Goal: Check status: Check status

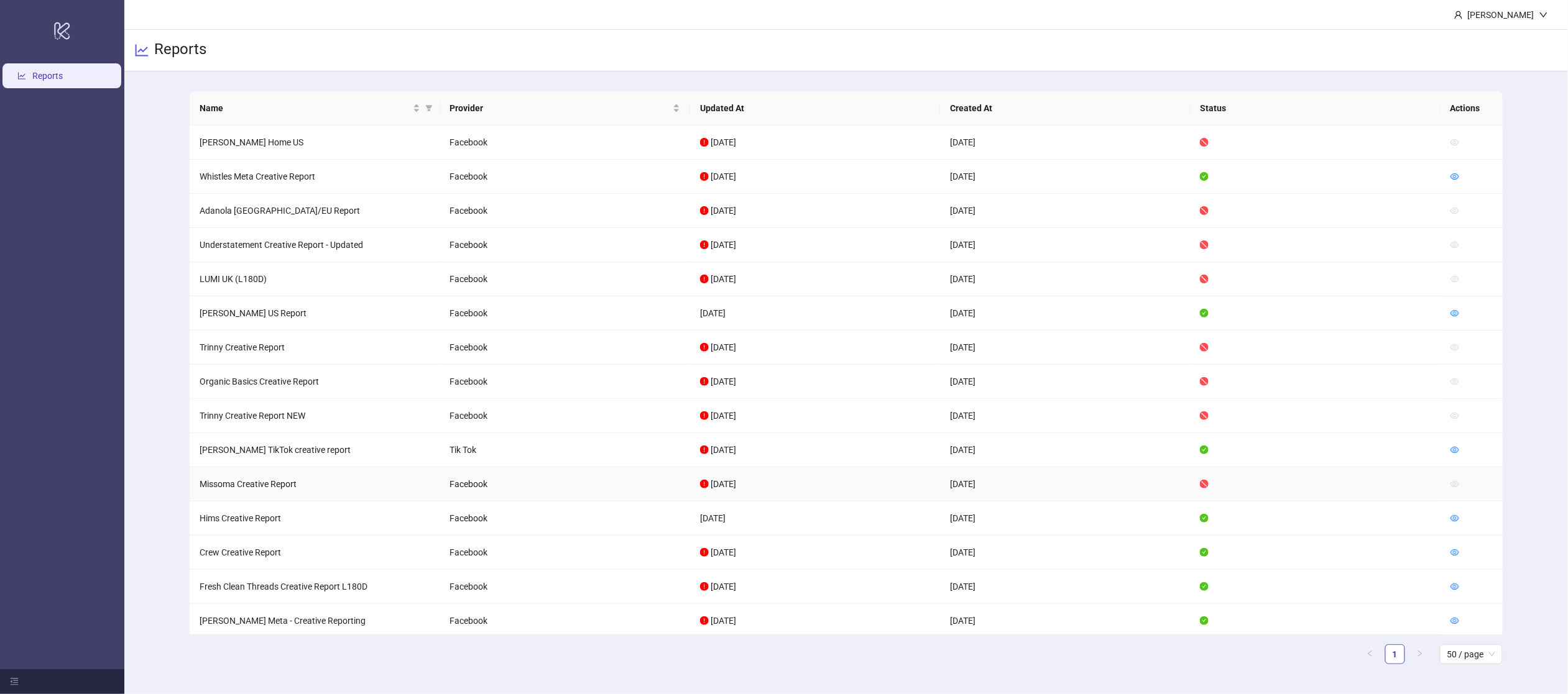
scroll to position [195, 0]
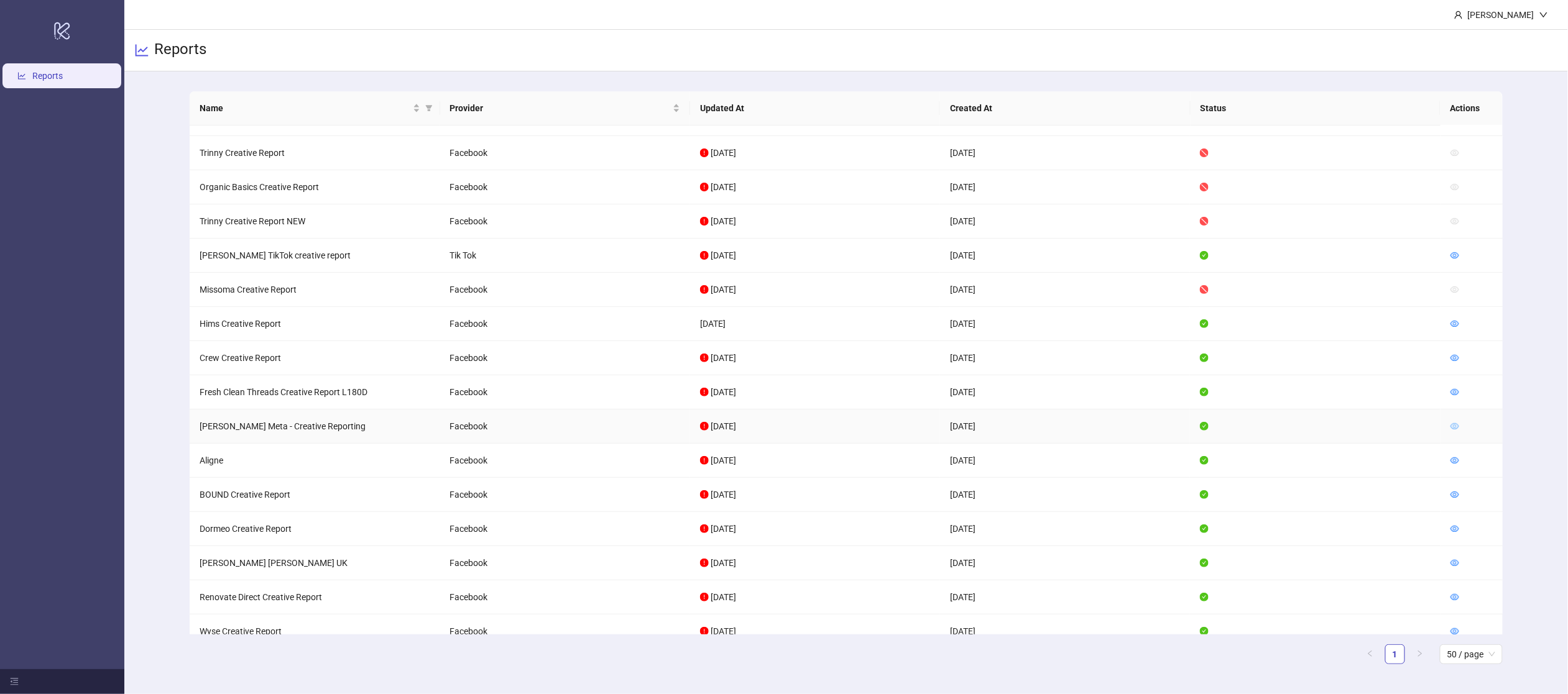
click at [1459, 428] on icon "eye" at bounding box center [1455, 426] width 9 height 7
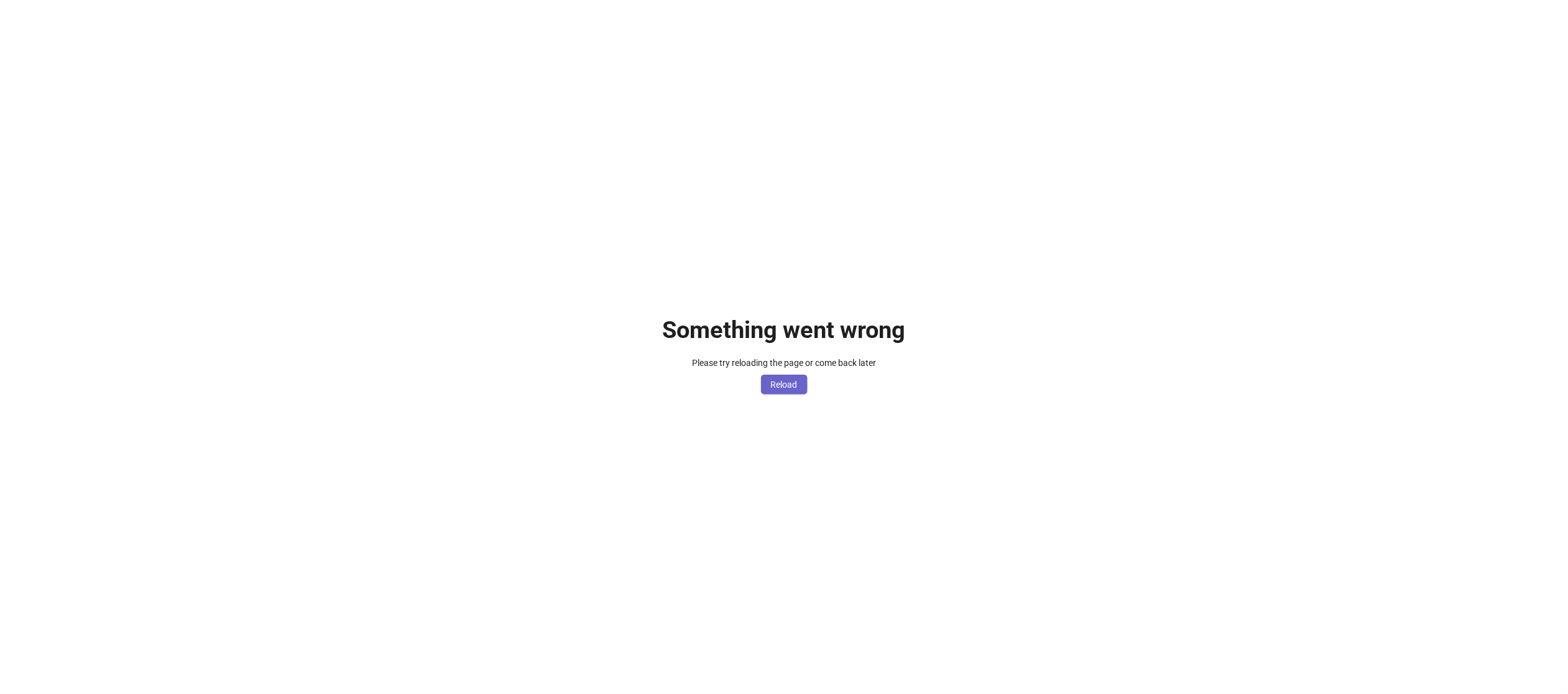
click at [783, 380] on span "Reload" at bounding box center [784, 385] width 27 height 10
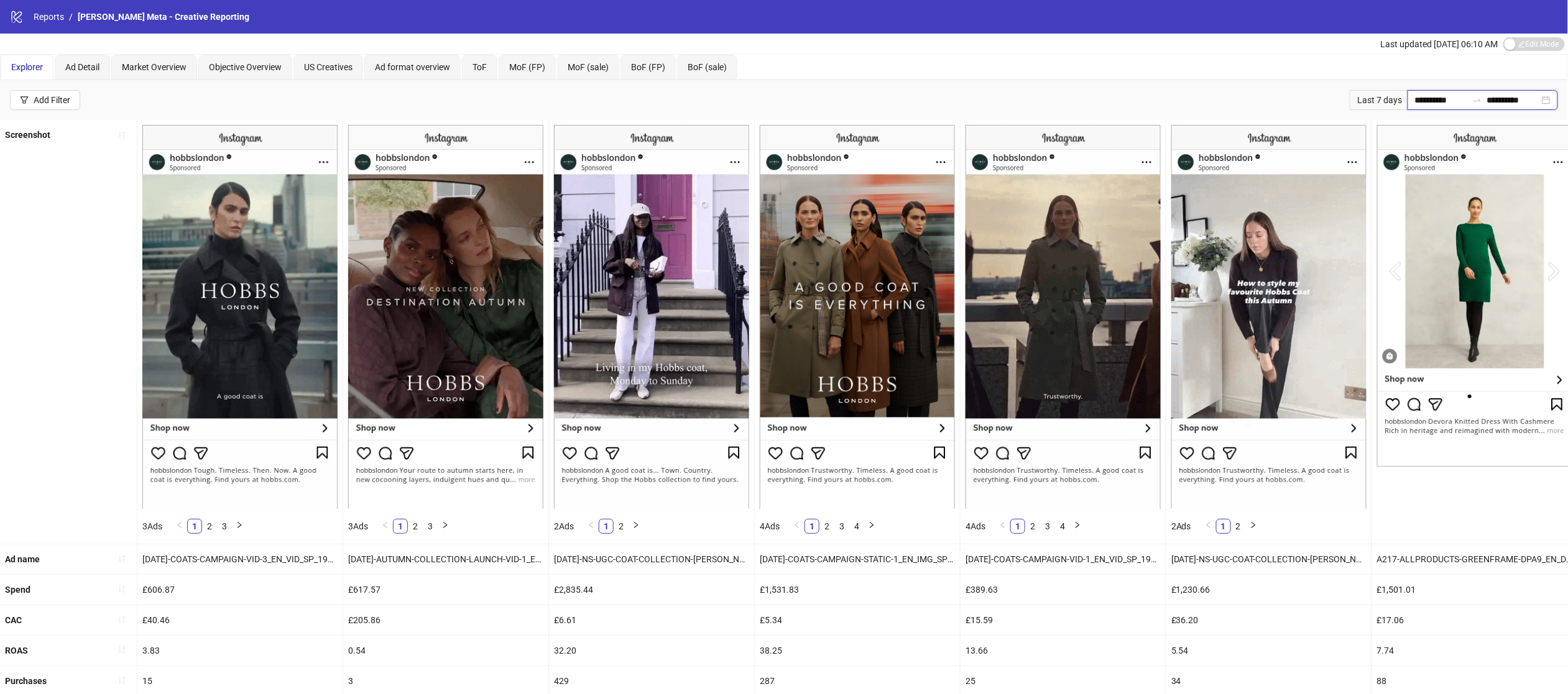
click at [1439, 106] on input "**********" at bounding box center [1441, 100] width 52 height 13
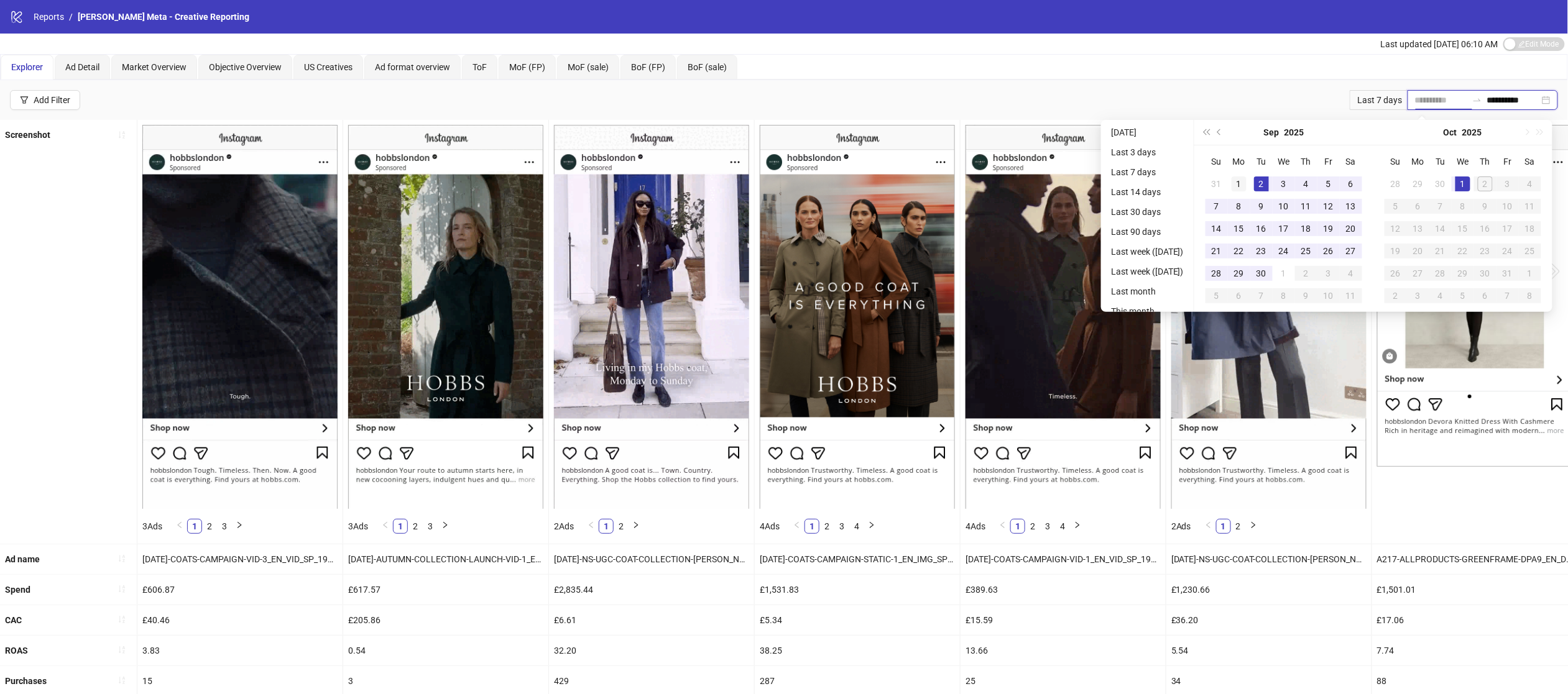
type input "**********"
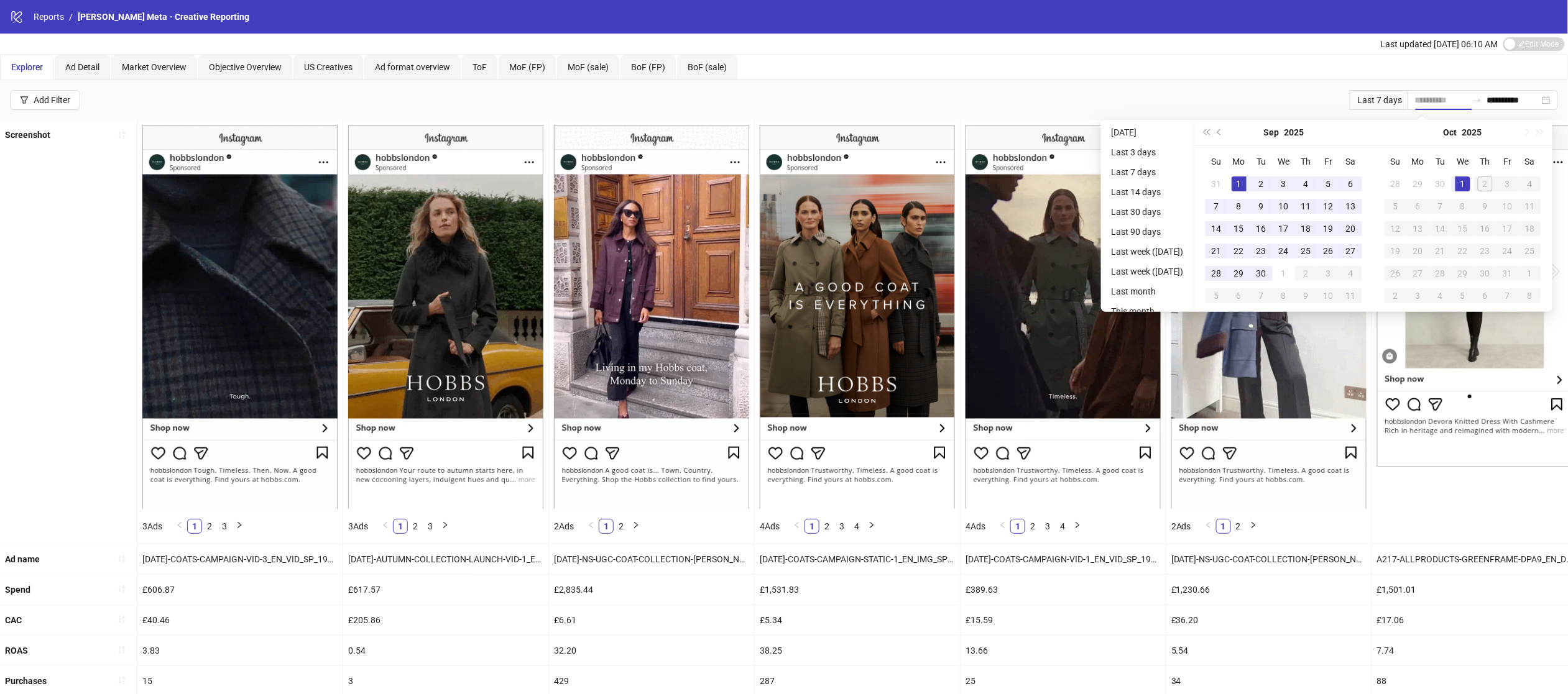
click at [1242, 179] on div "1" at bounding box center [1239, 184] width 15 height 15
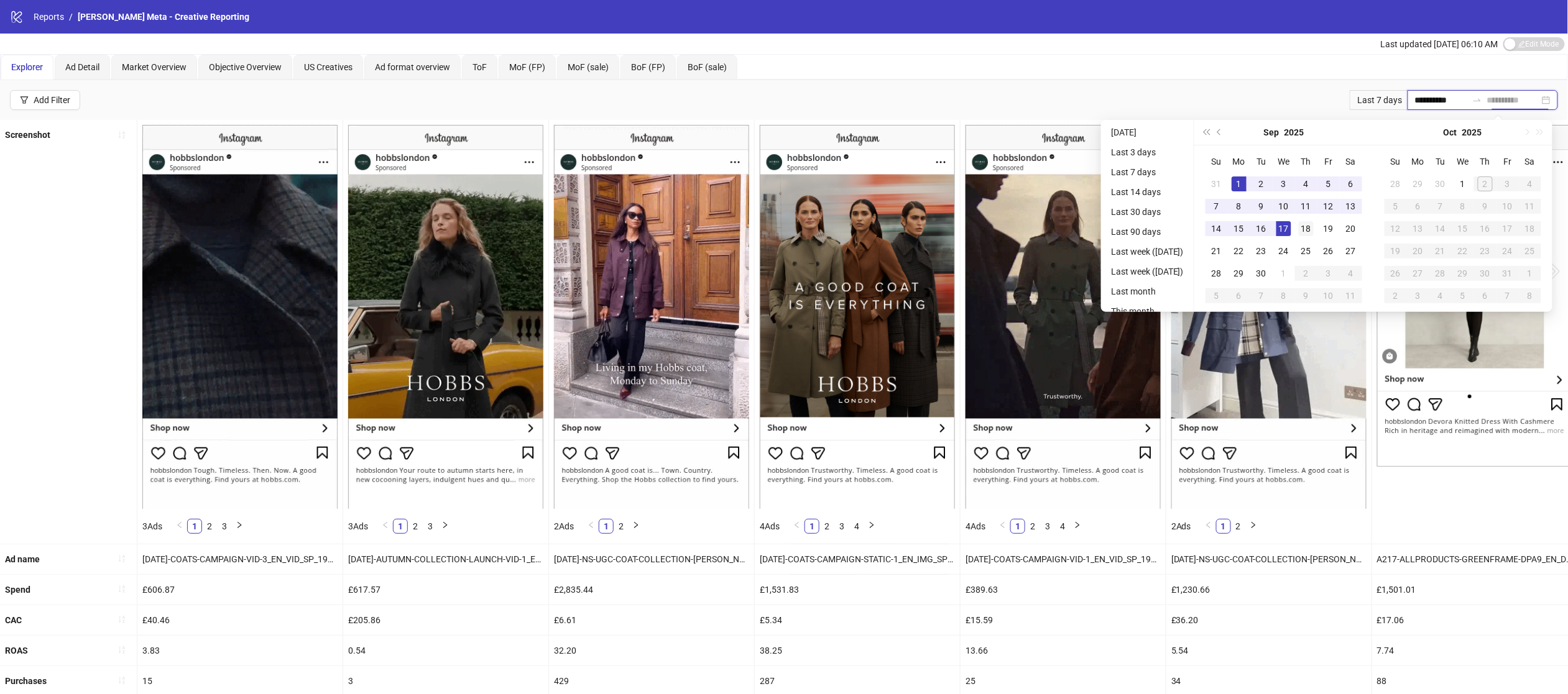
type input "**********"
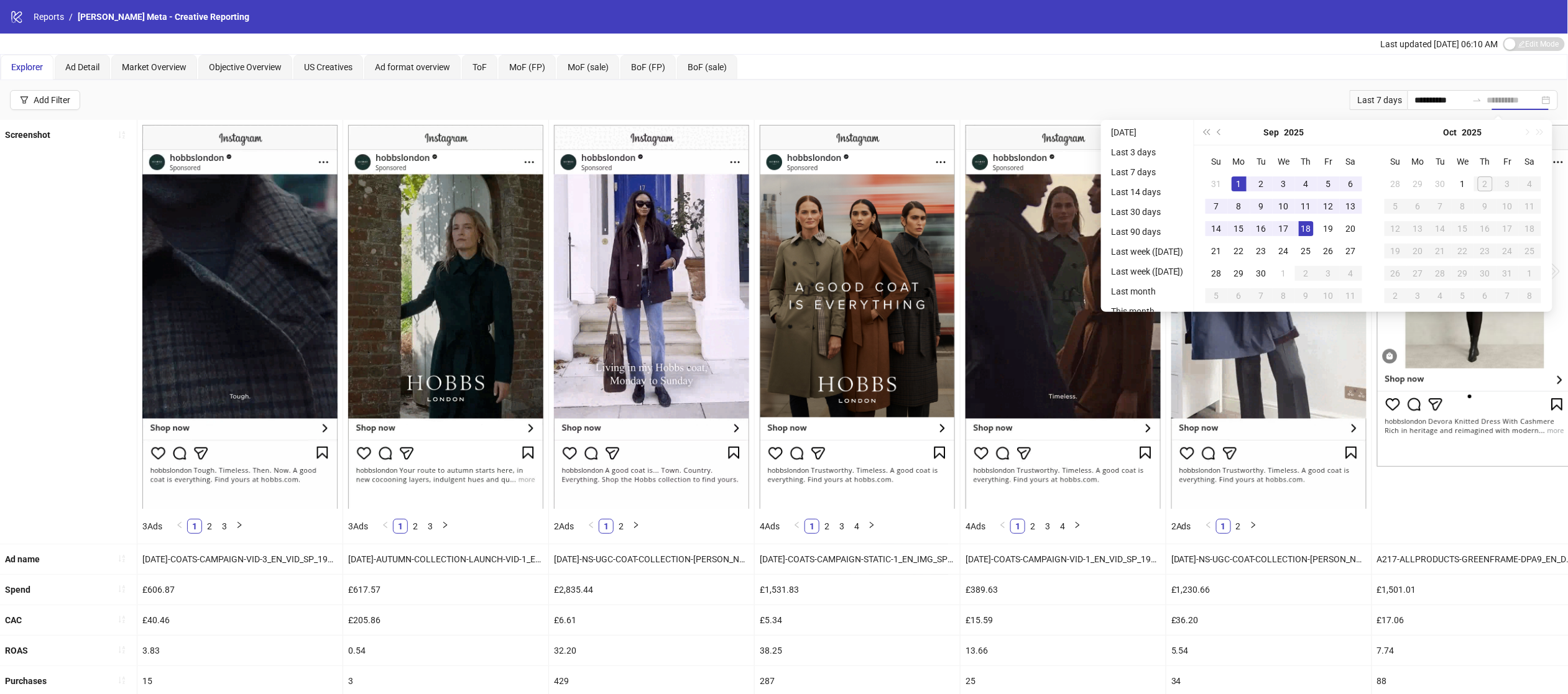
click at [1308, 227] on div "18" at bounding box center [1307, 229] width 15 height 15
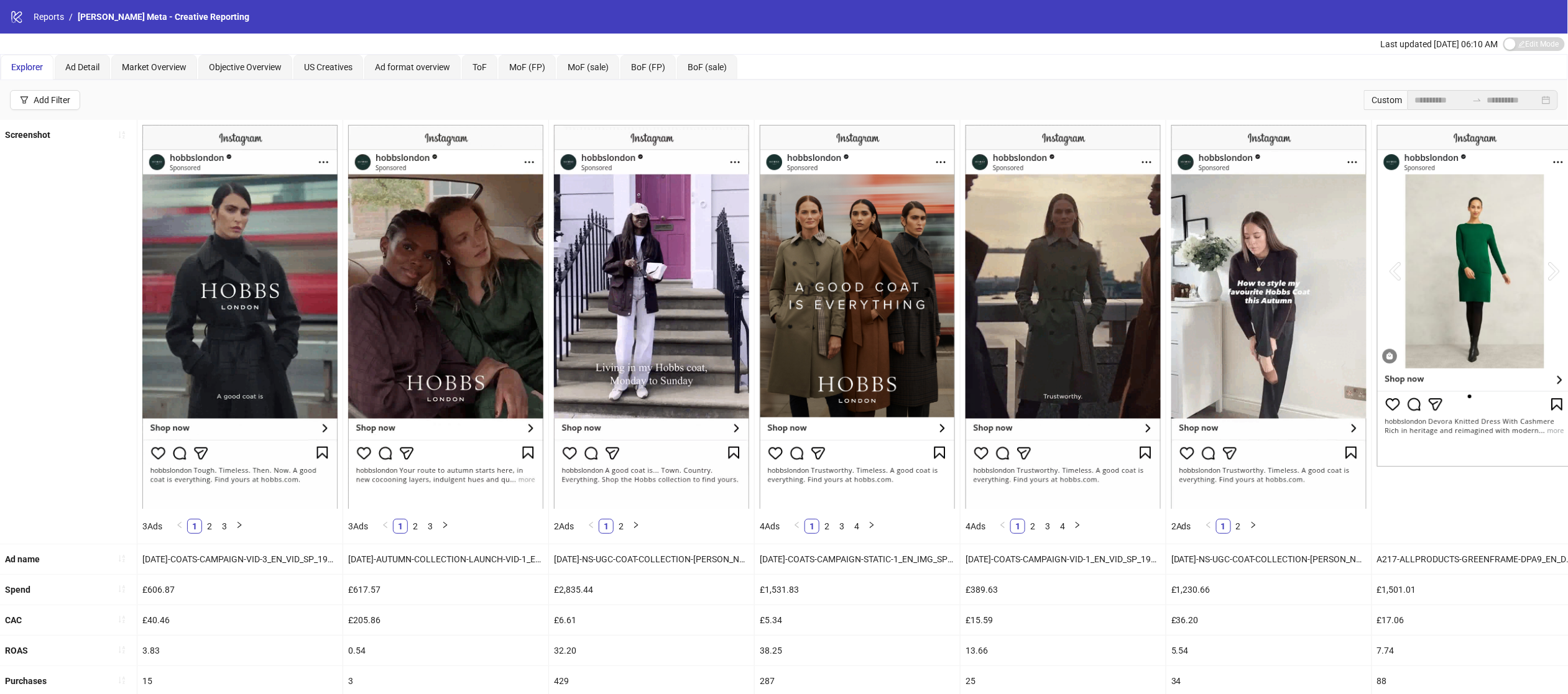
click at [1436, 107] on div "**********" at bounding box center [1482, 100] width 150 height 20
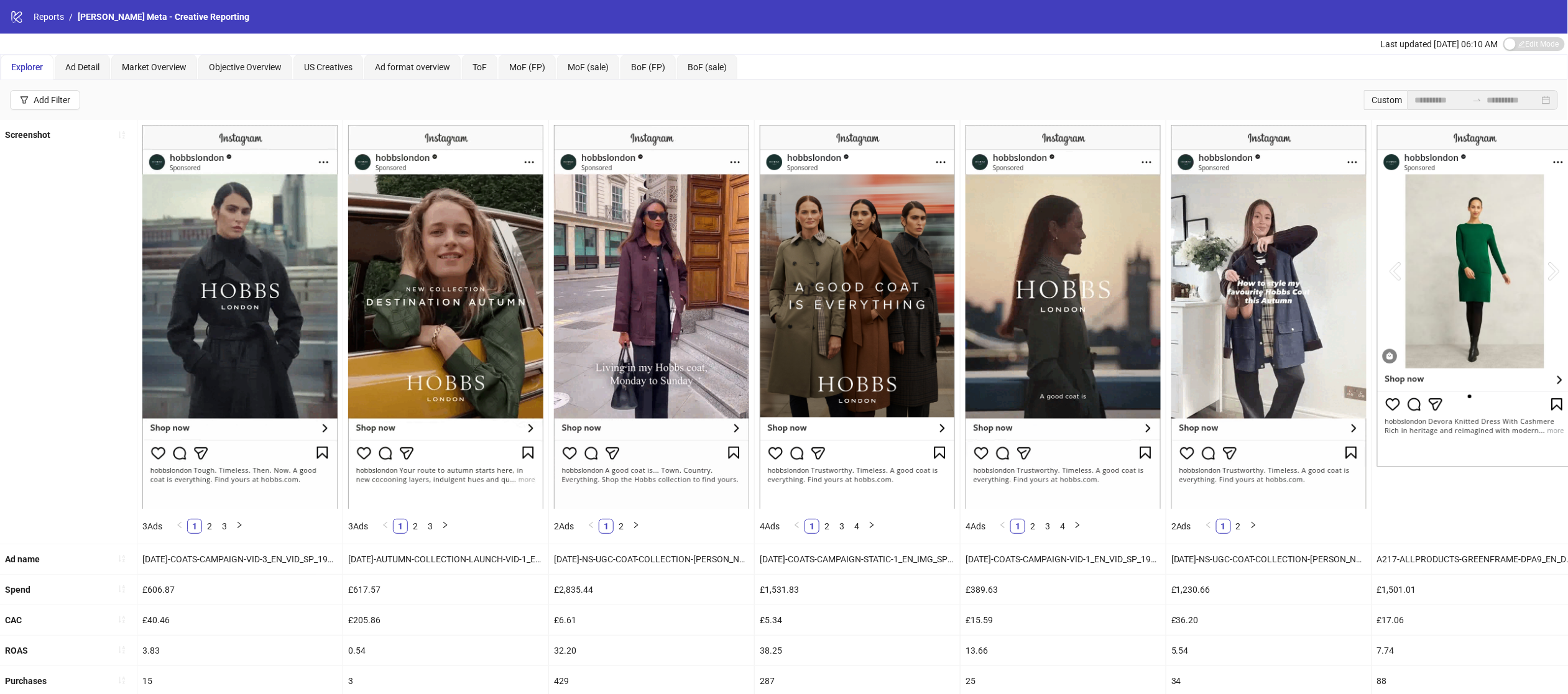
click at [1375, 101] on div "Custom" at bounding box center [1386, 100] width 44 height 20
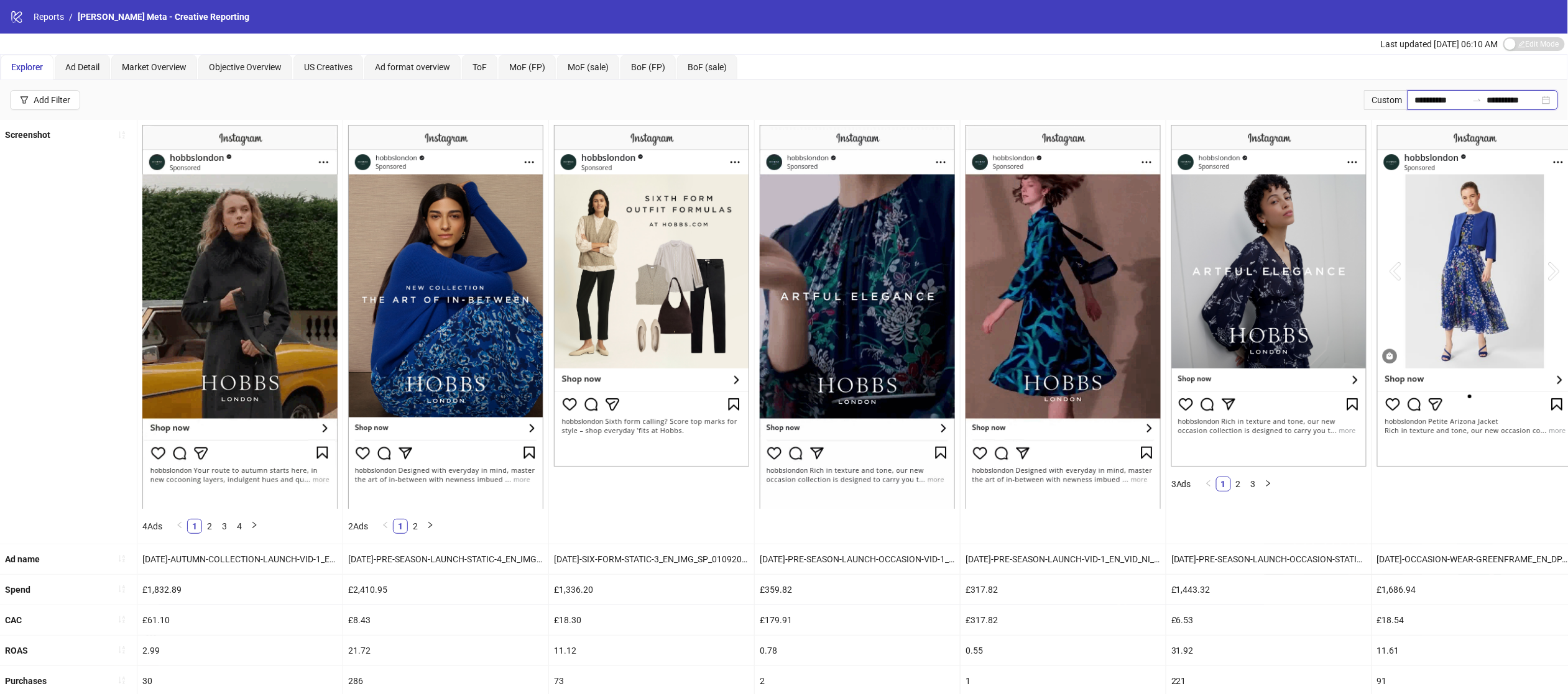
click at [1417, 103] on input "**********" at bounding box center [1441, 100] width 52 height 13
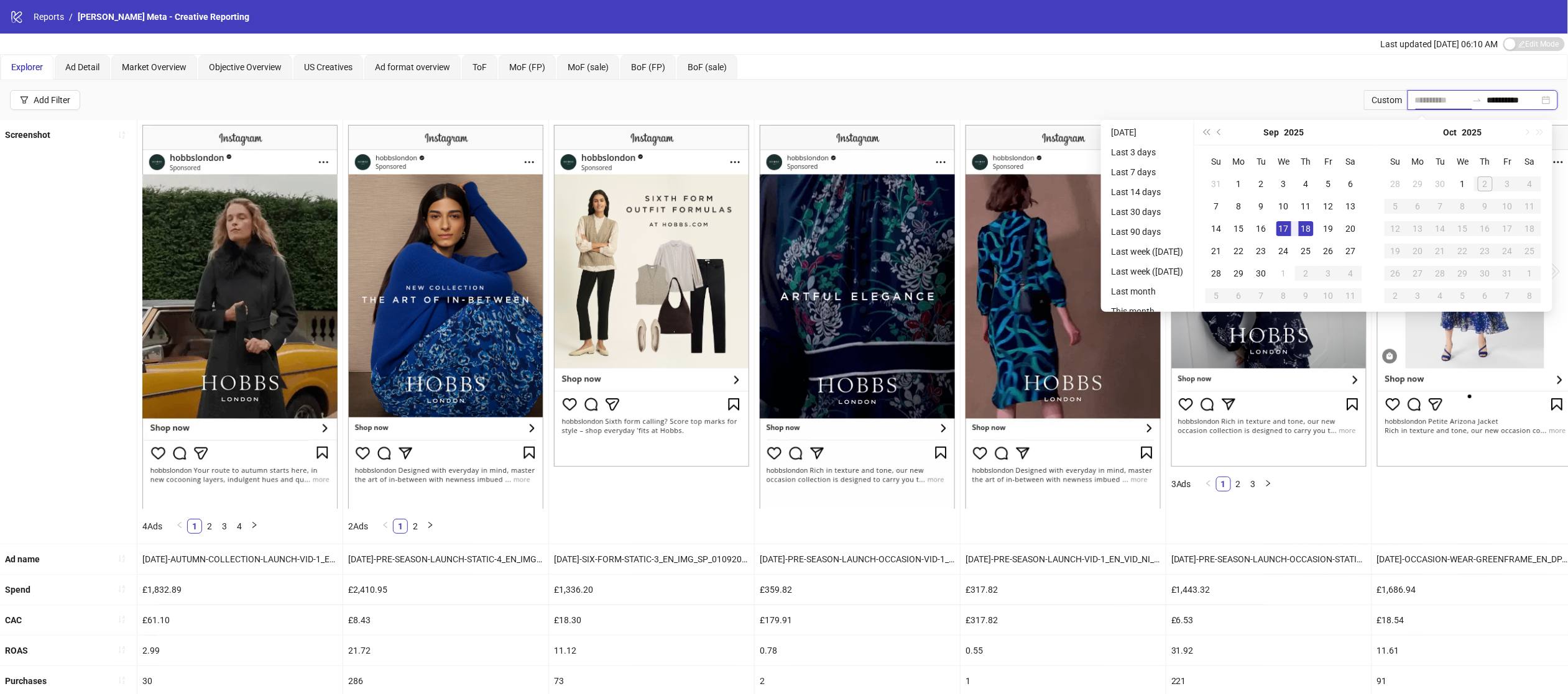
type input "**********"
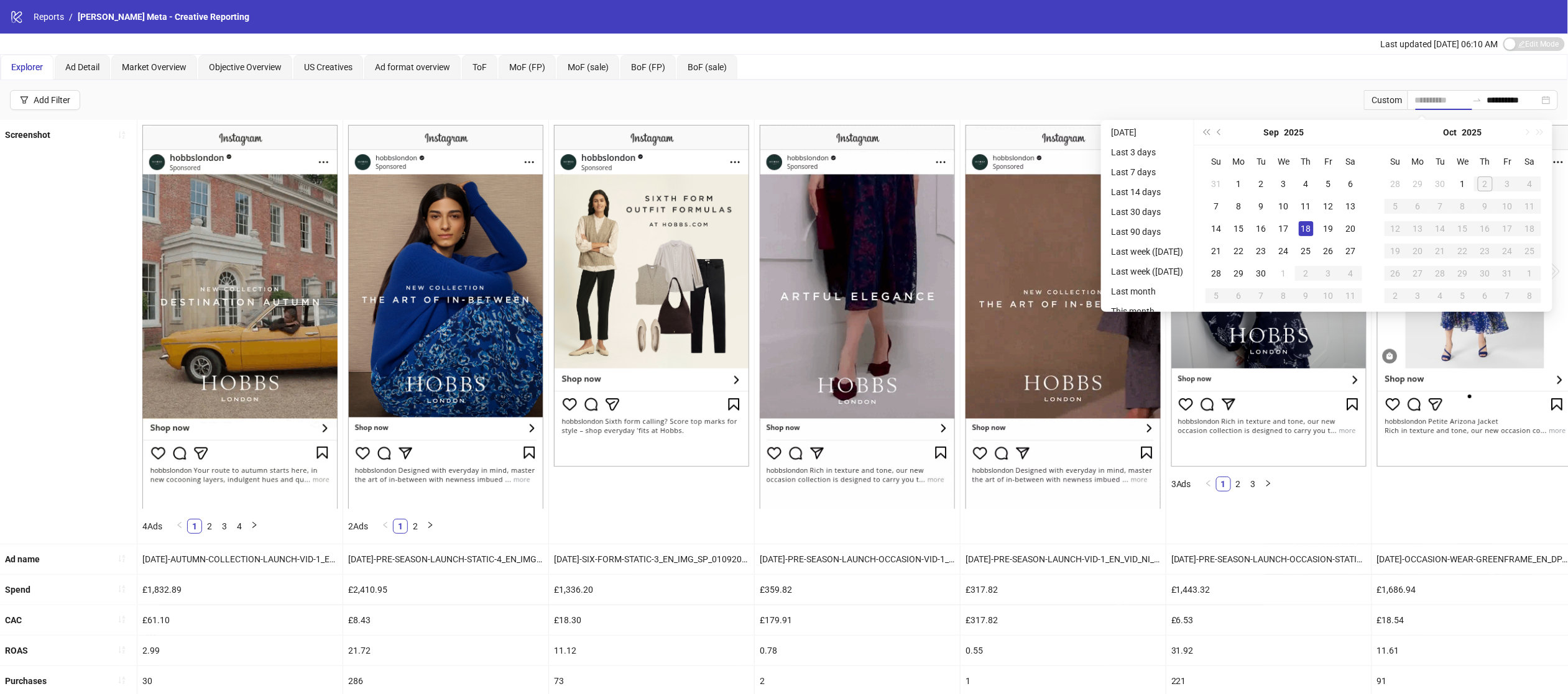
click at [1314, 222] on div "18" at bounding box center [1307, 229] width 15 height 15
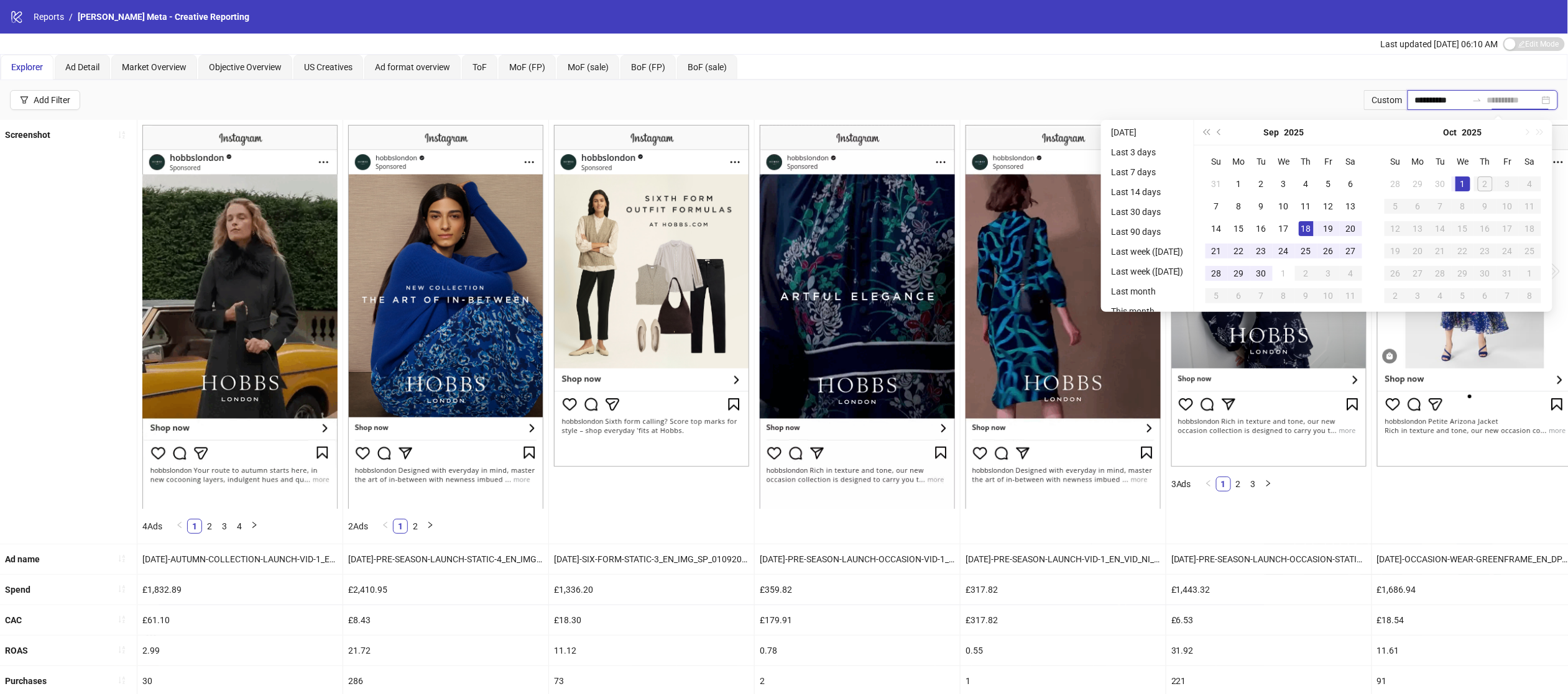
type input "**********"
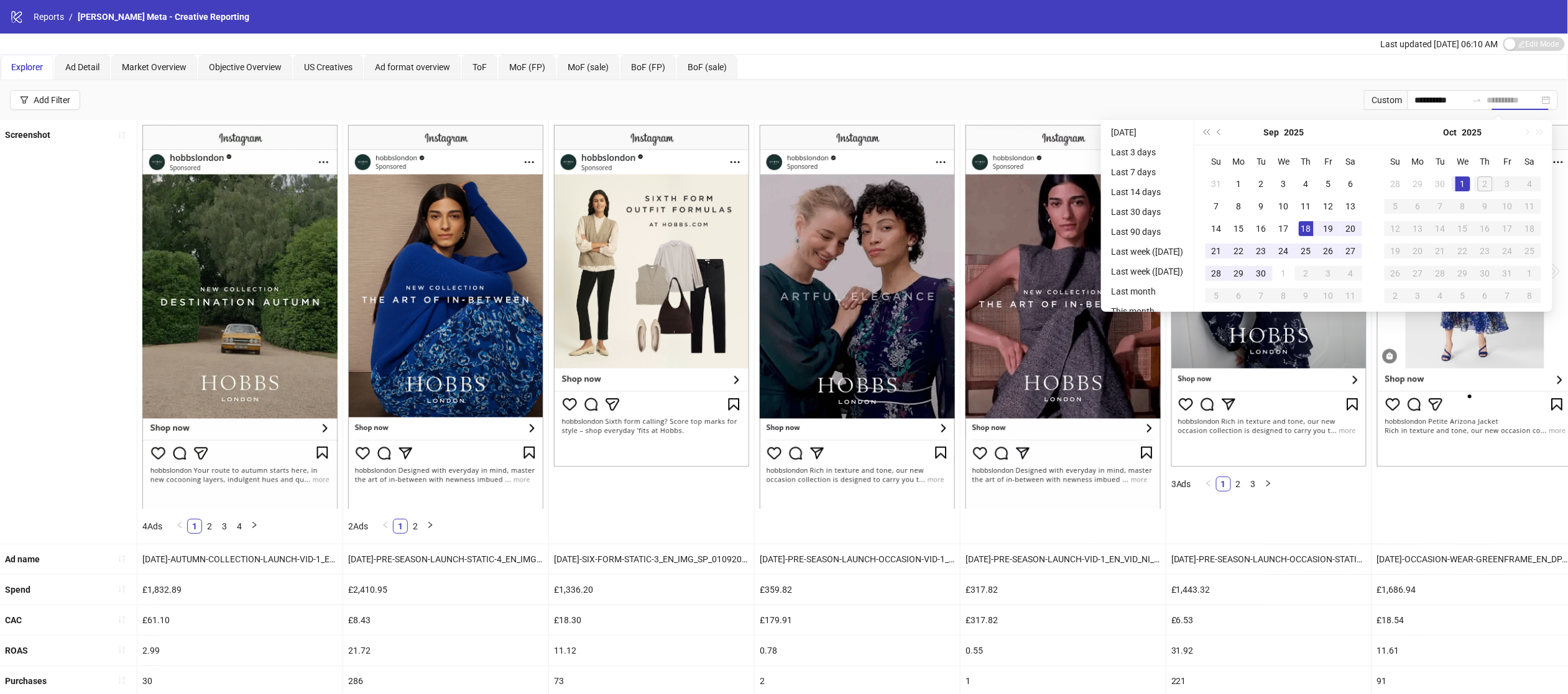
click at [1464, 182] on div "1" at bounding box center [1463, 184] width 15 height 15
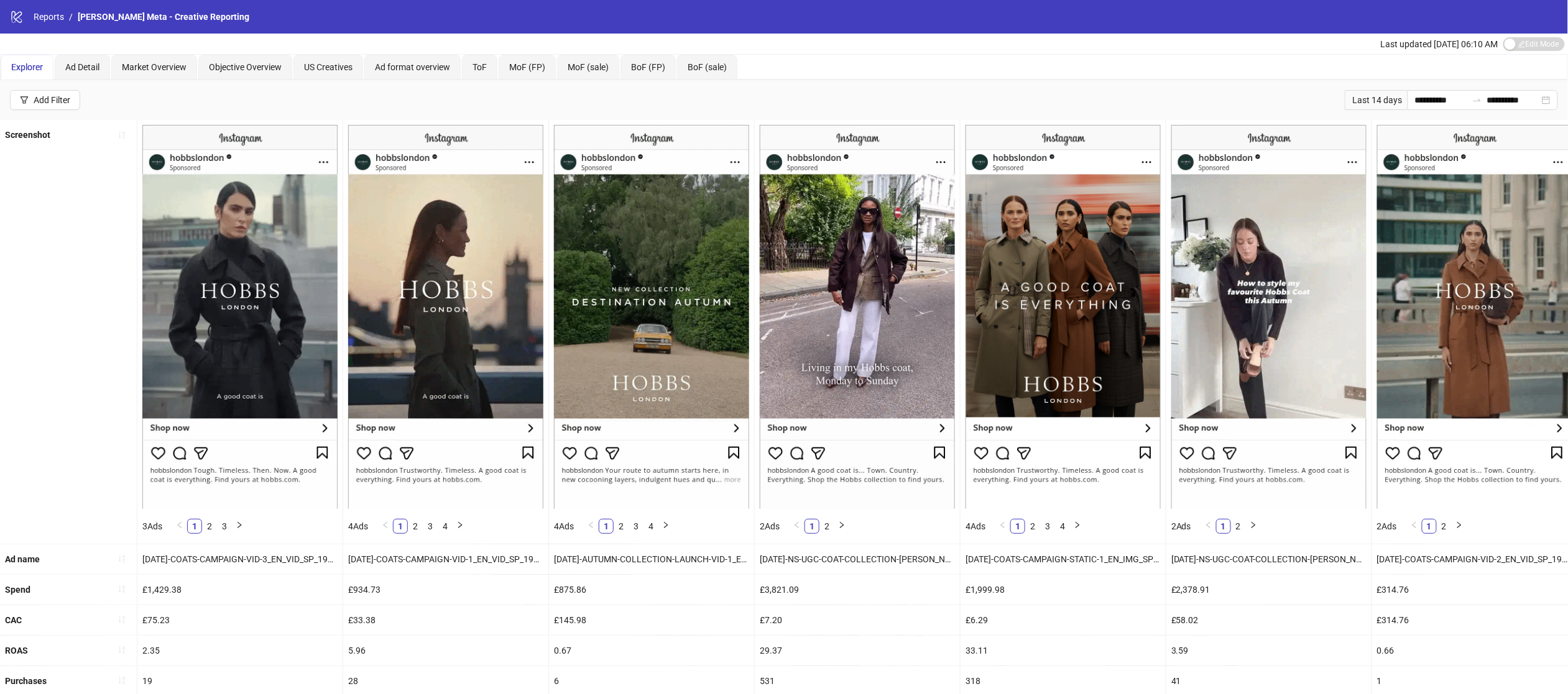
scroll to position [116, 0]
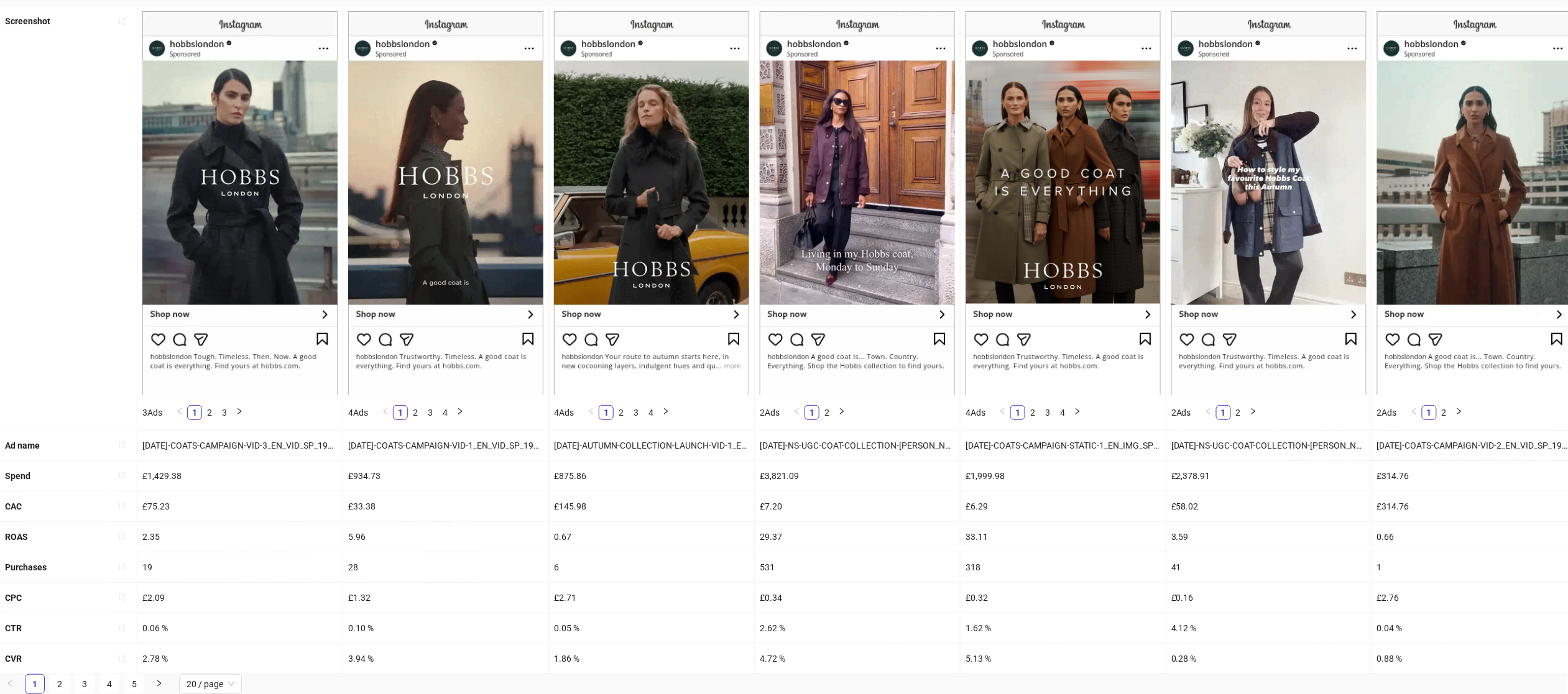
click at [803, 564] on div "531" at bounding box center [858, 567] width 205 height 29
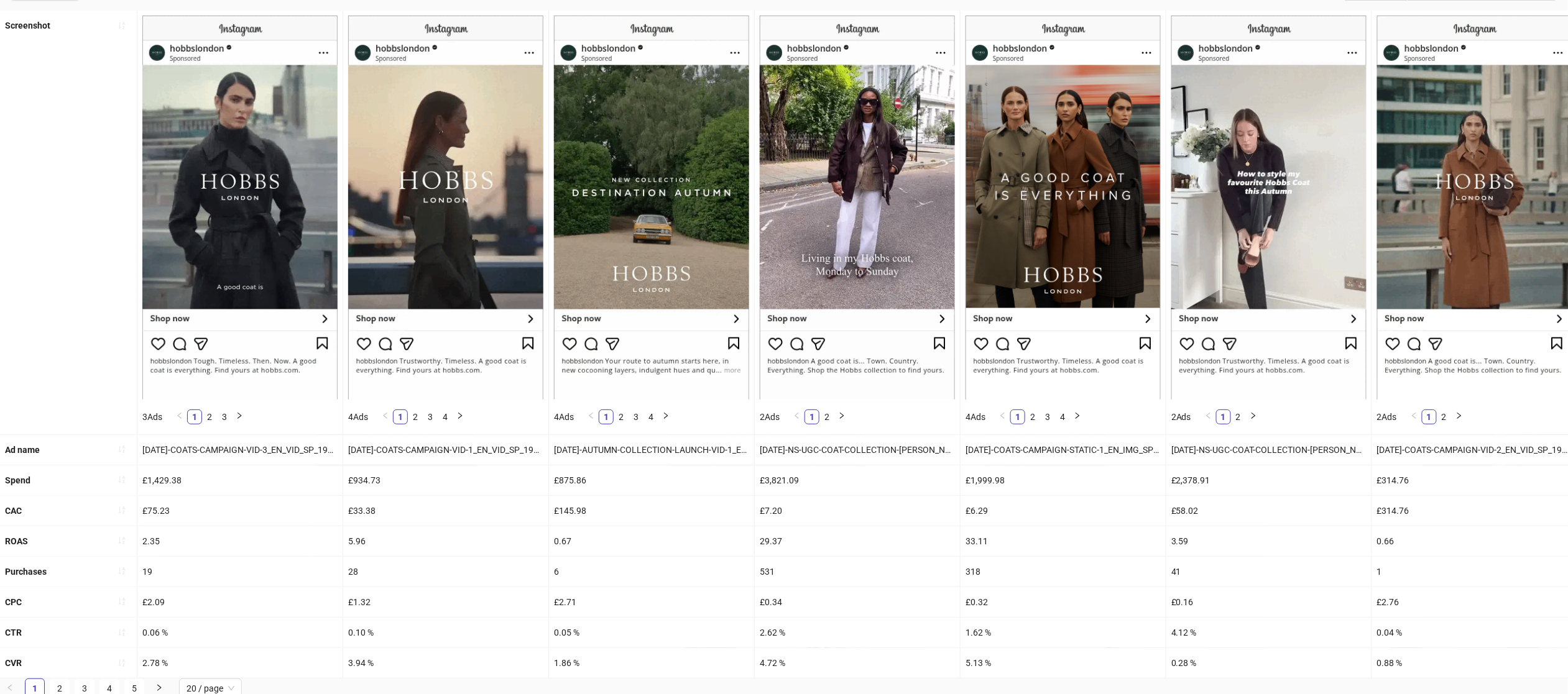
scroll to position [112, 0]
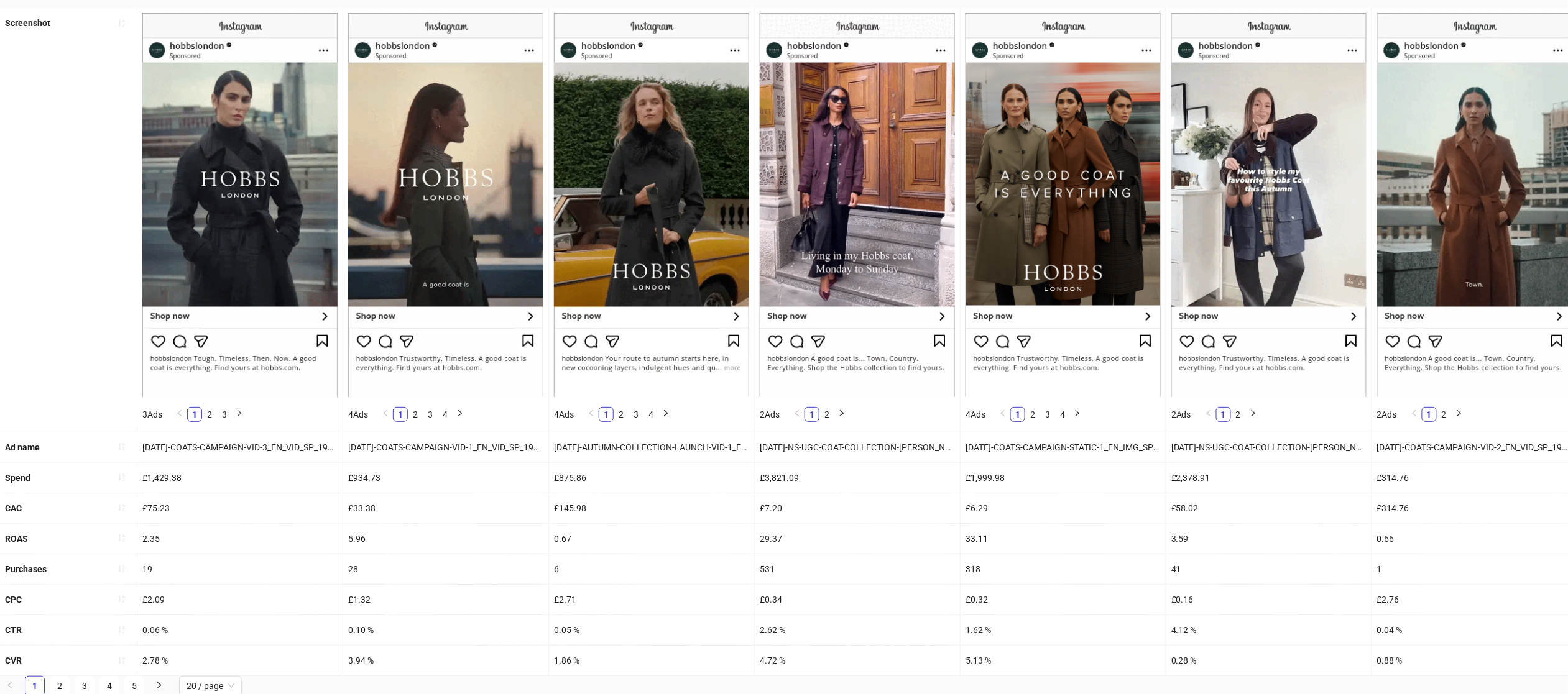
click at [122, 559] on div "Purchases" at bounding box center [68, 569] width 137 height 29
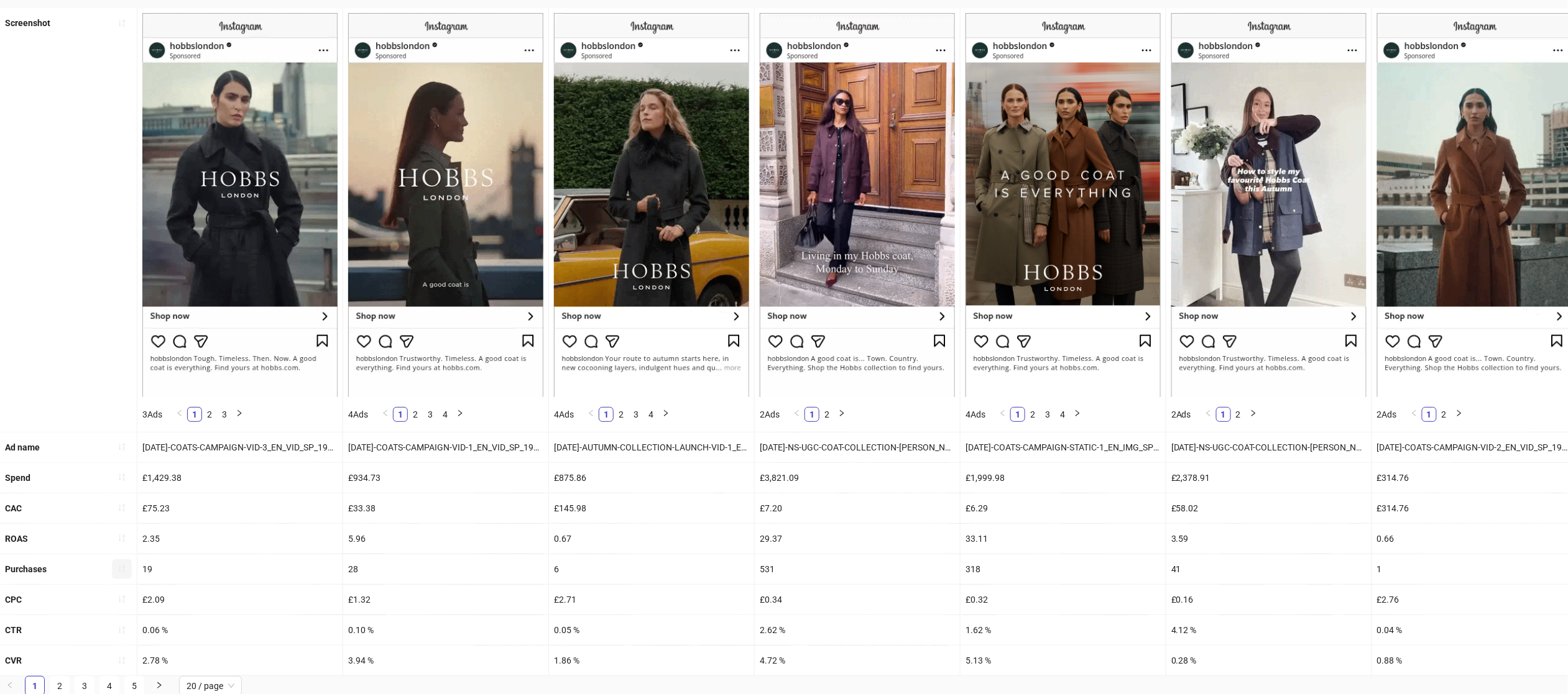
click at [121, 567] on icon "sort-ascending" at bounding box center [122, 569] width 9 height 9
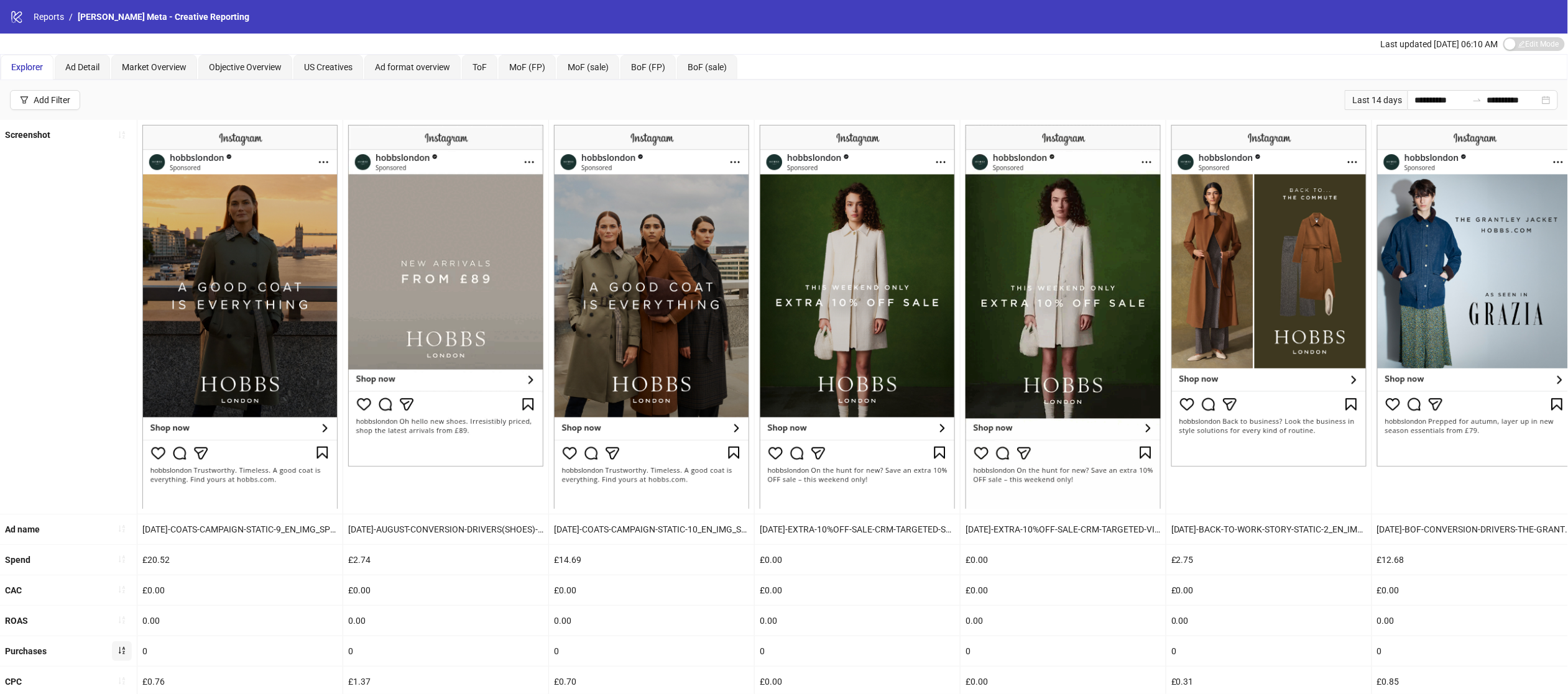
scroll to position [86, 0]
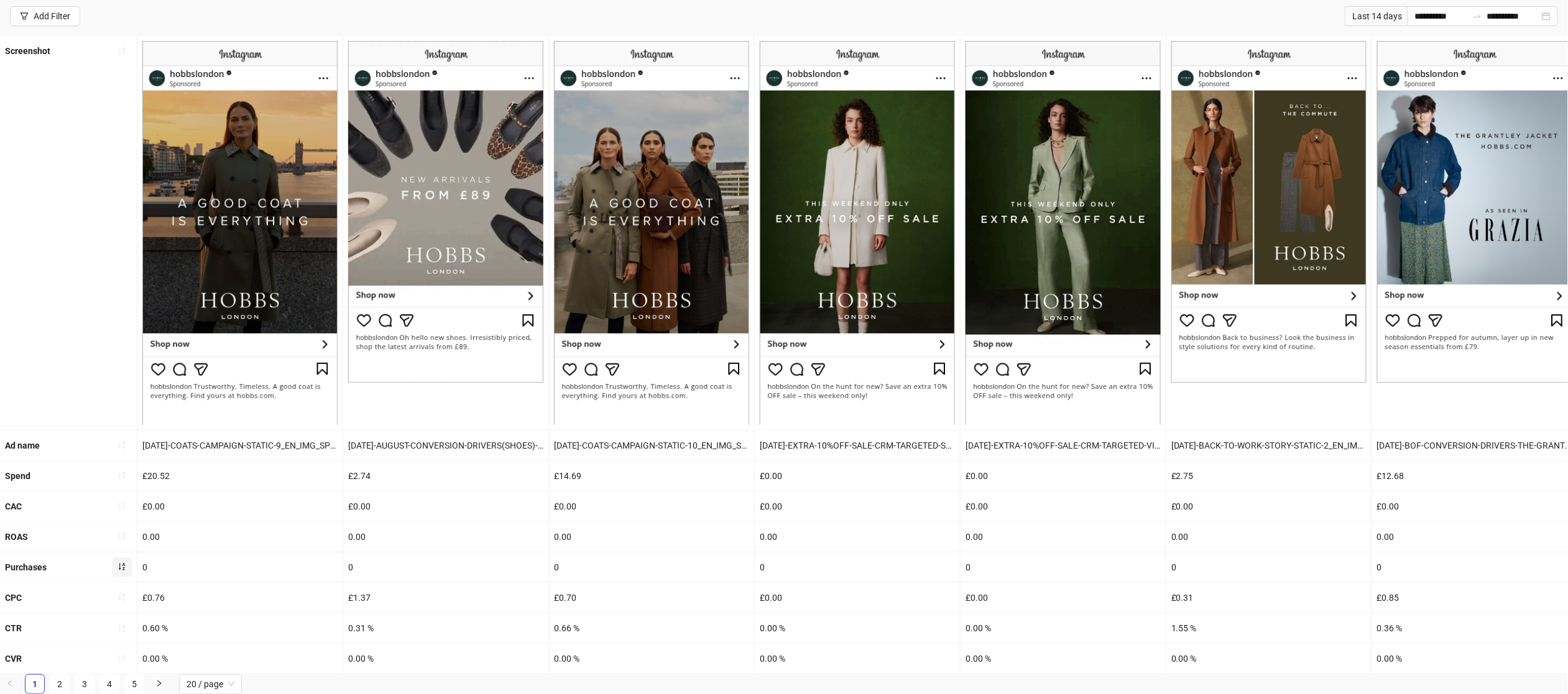
click at [125, 563] on icon "sort-ascending" at bounding box center [122, 567] width 9 height 9
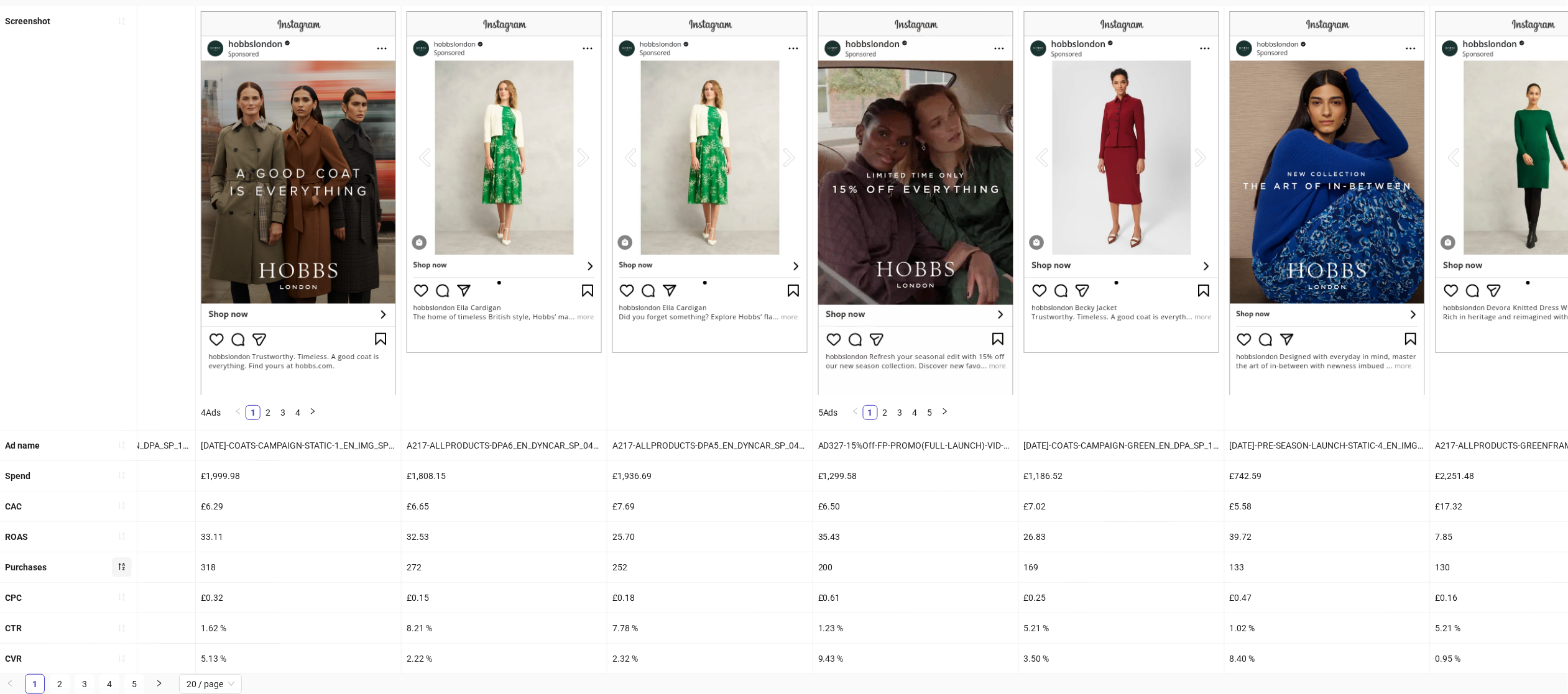
scroll to position [0, 0]
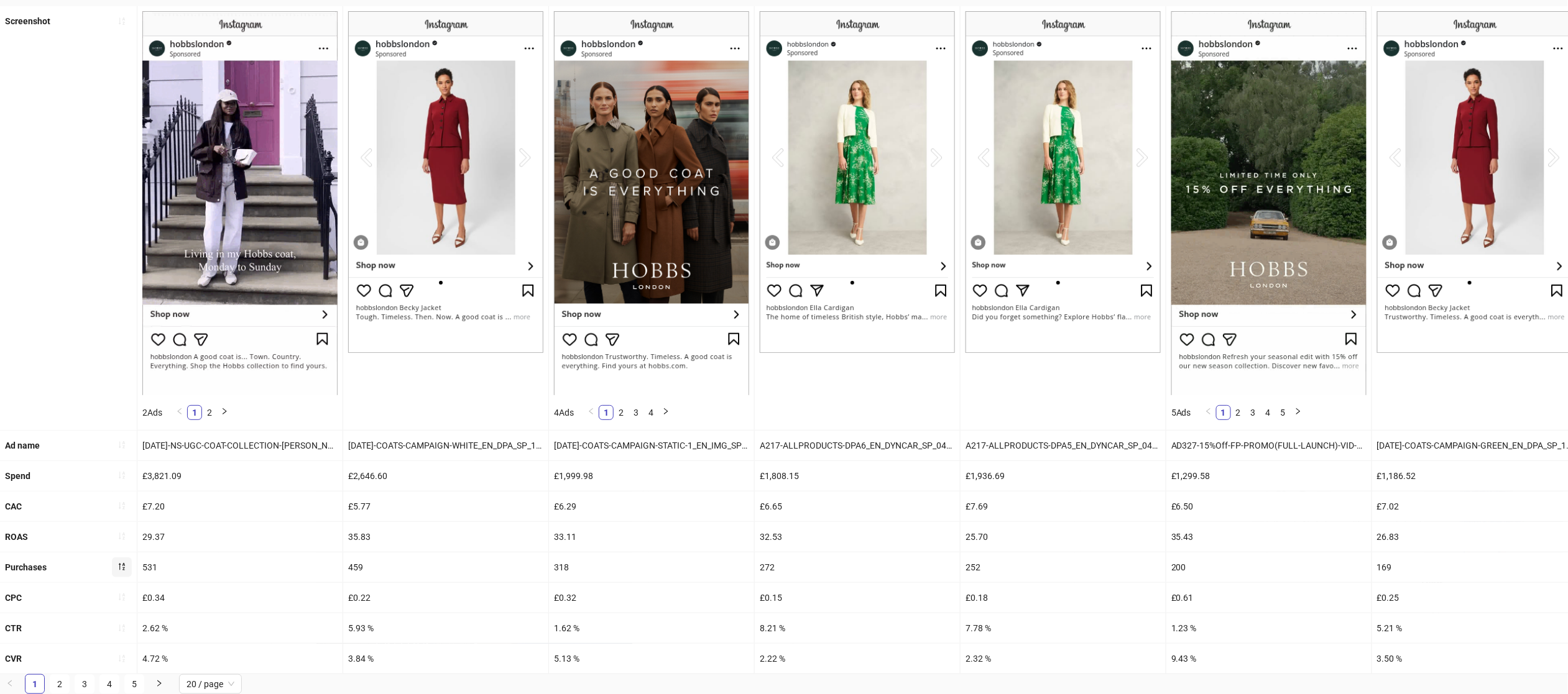
click at [157, 561] on div "531" at bounding box center [241, 567] width 205 height 29
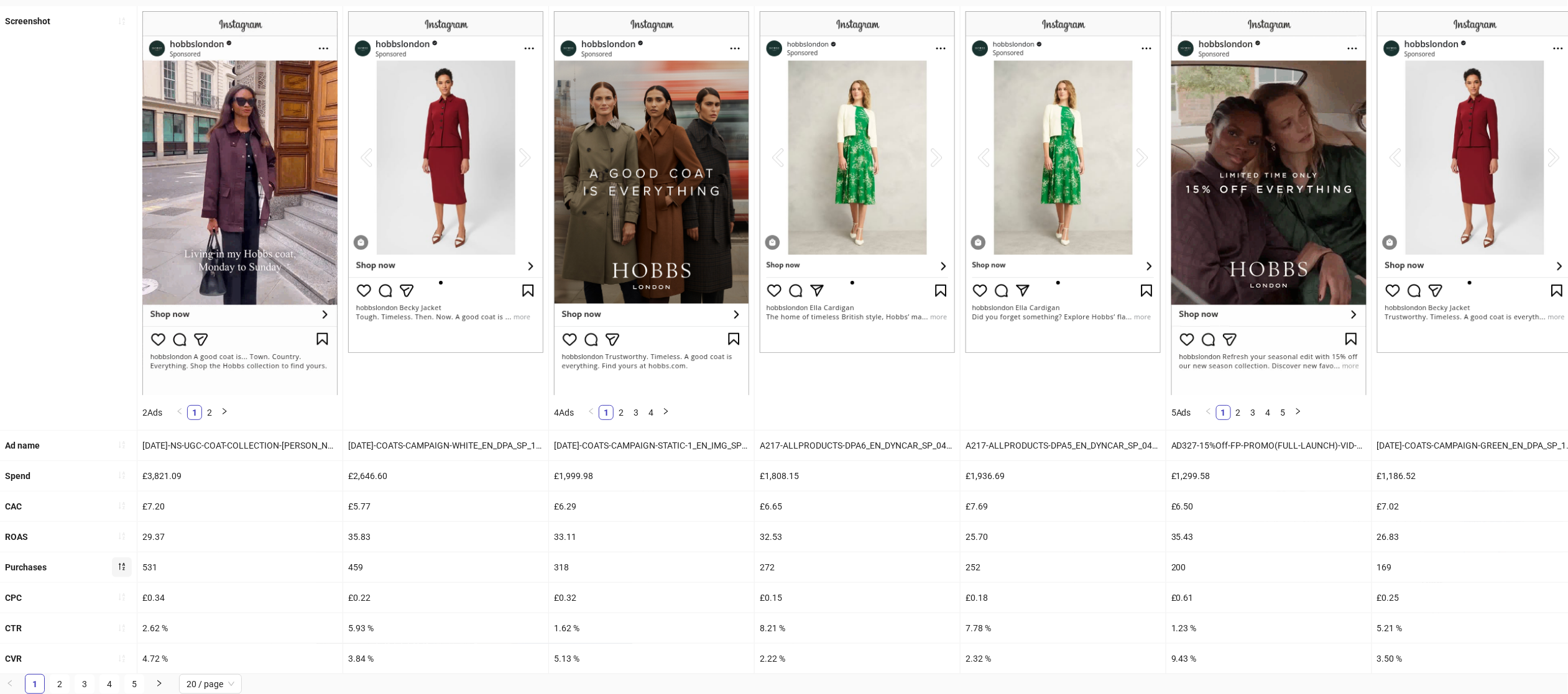
click at [157, 561] on div "531" at bounding box center [241, 567] width 205 height 29
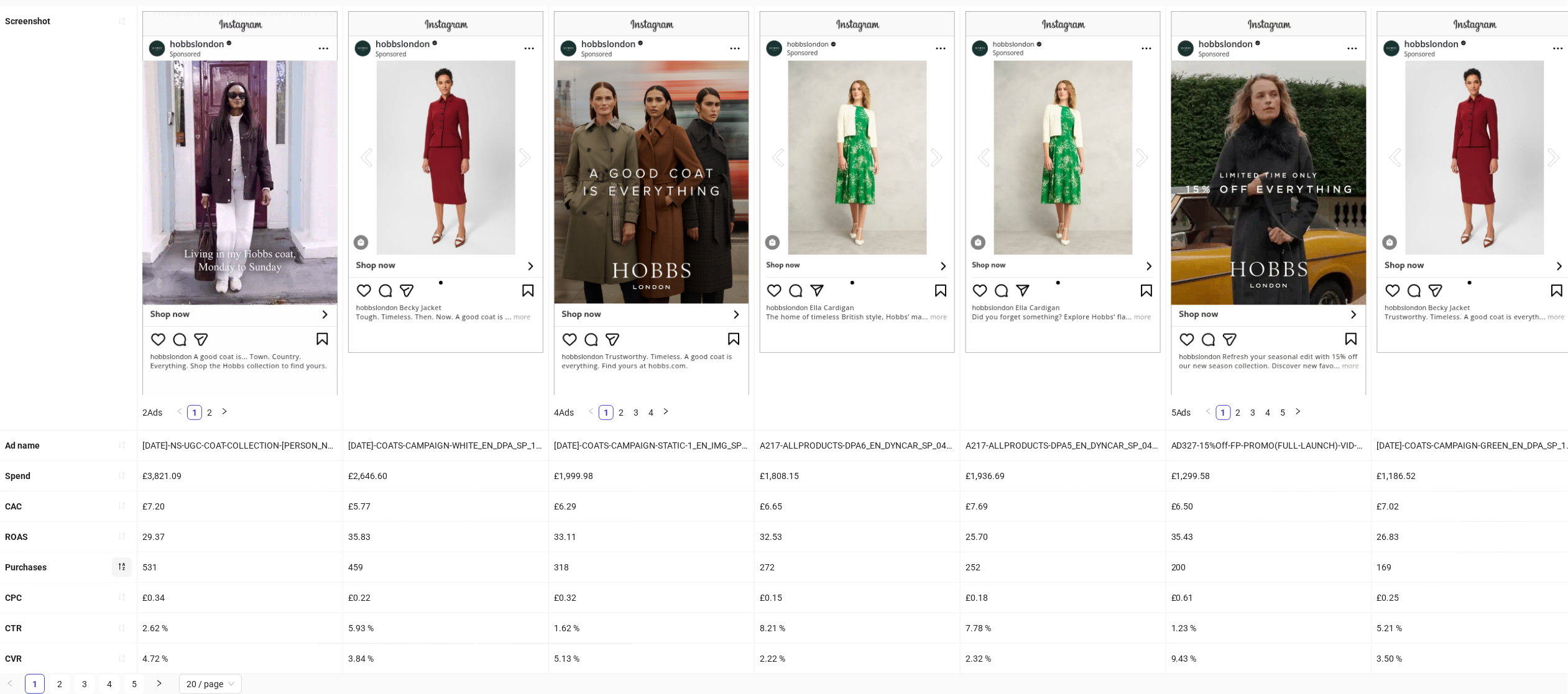
click at [148, 565] on div "531" at bounding box center [241, 567] width 205 height 29
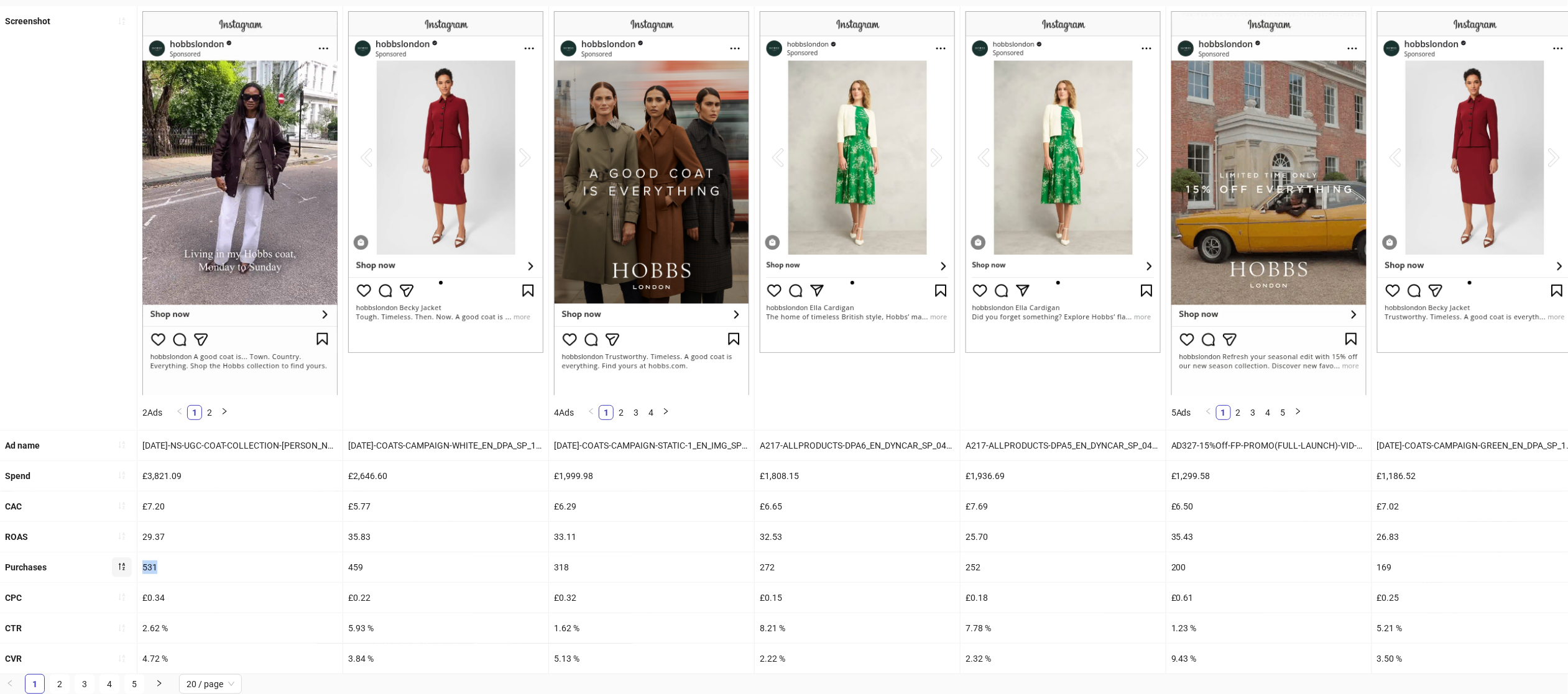
click at [148, 565] on div "531" at bounding box center [241, 567] width 205 height 29
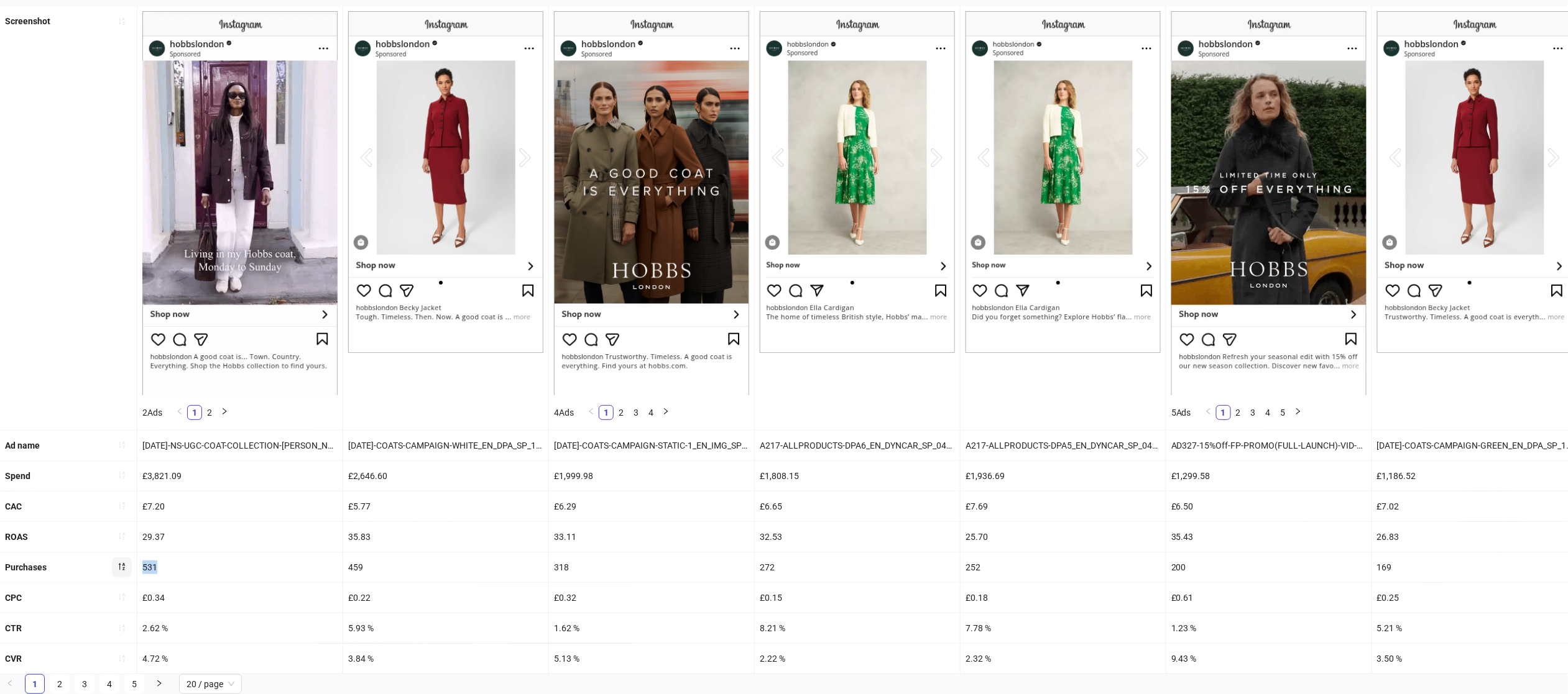
copy div "531"
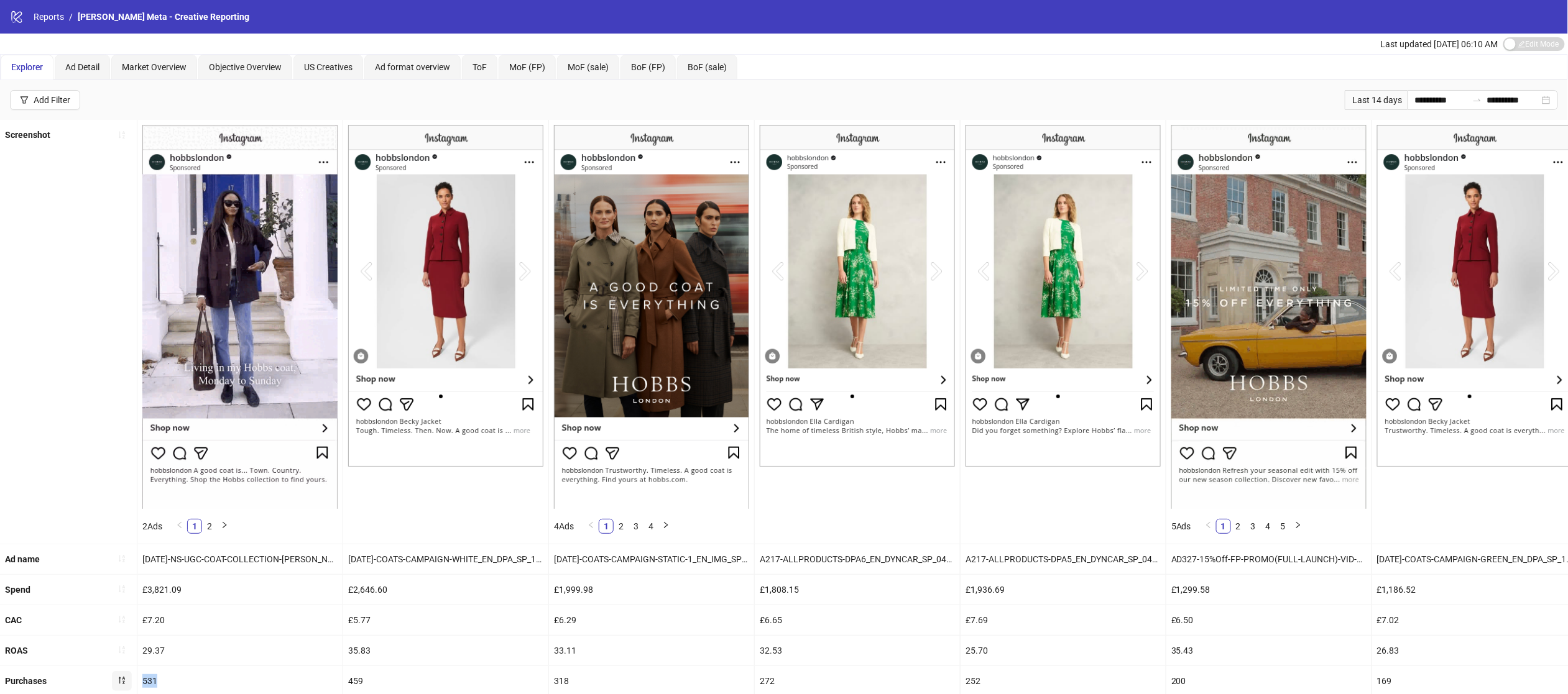
scroll to position [116, 0]
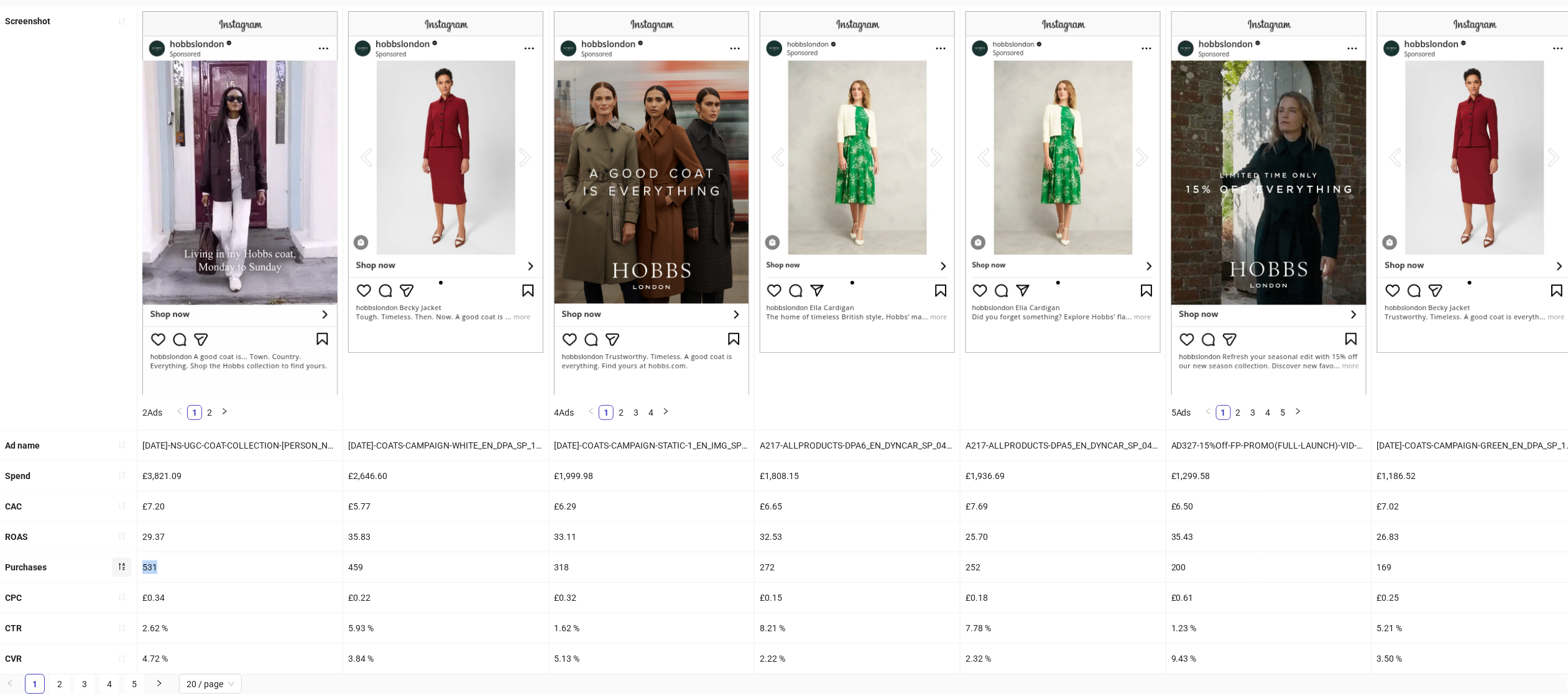
click at [283, 509] on div "£7.20" at bounding box center [241, 506] width 205 height 29
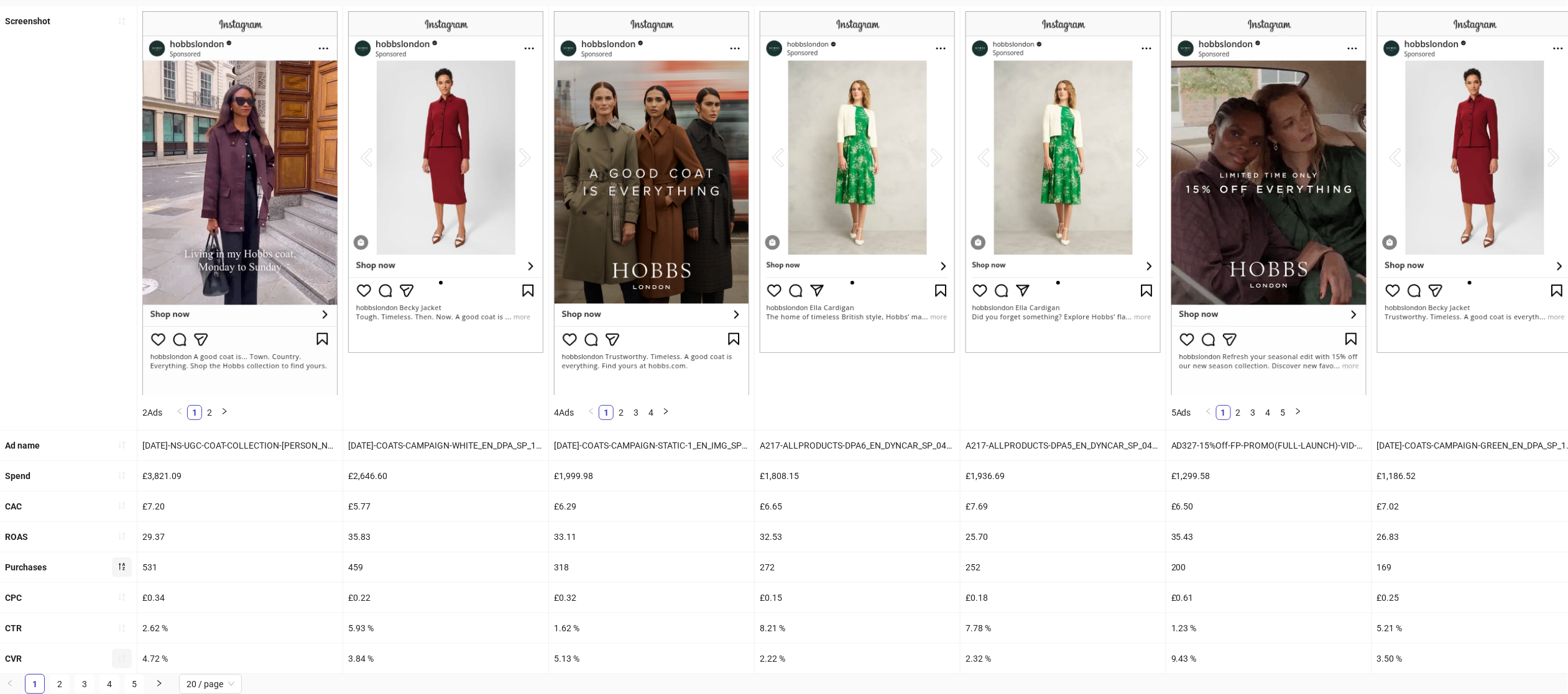
click at [126, 664] on button "button" at bounding box center [122, 659] width 20 height 20
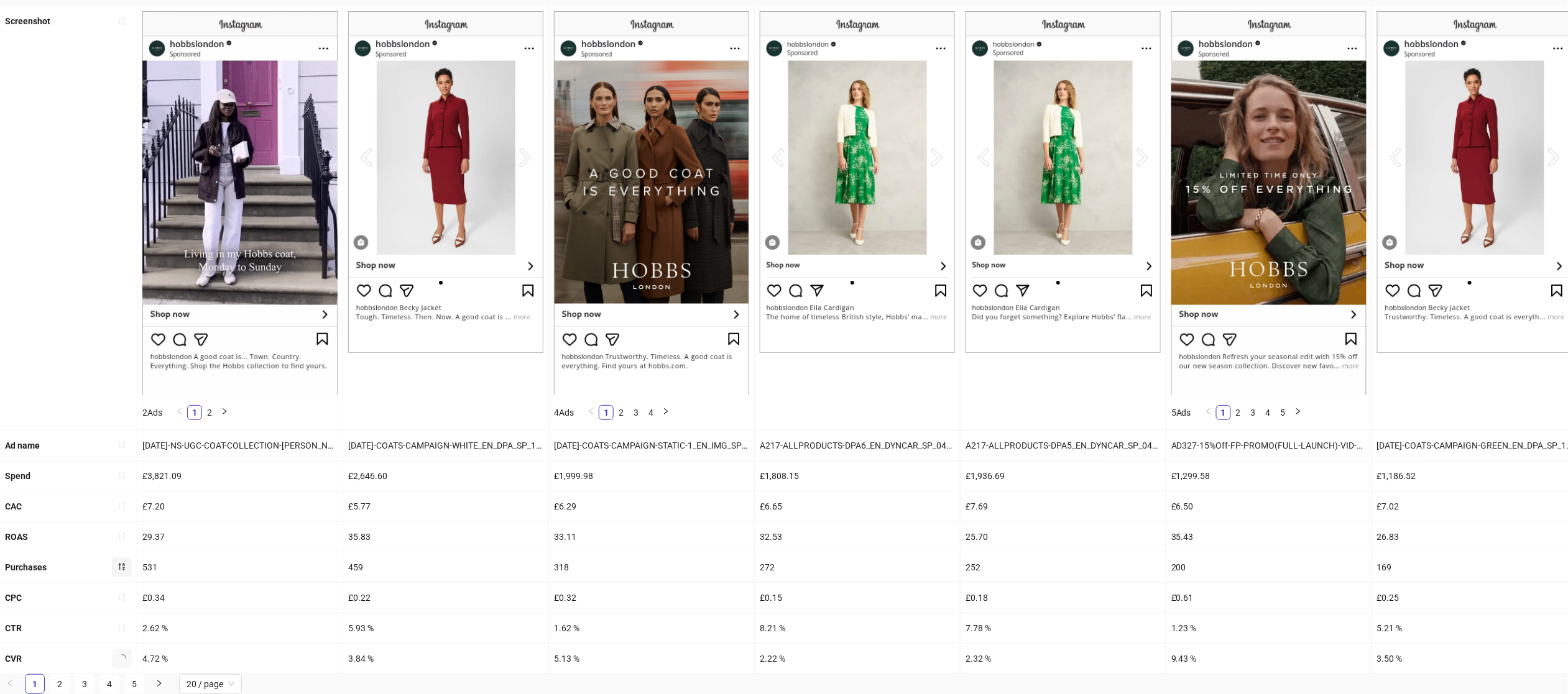
click at [126, 664] on button "button" at bounding box center [122, 659] width 20 height 20
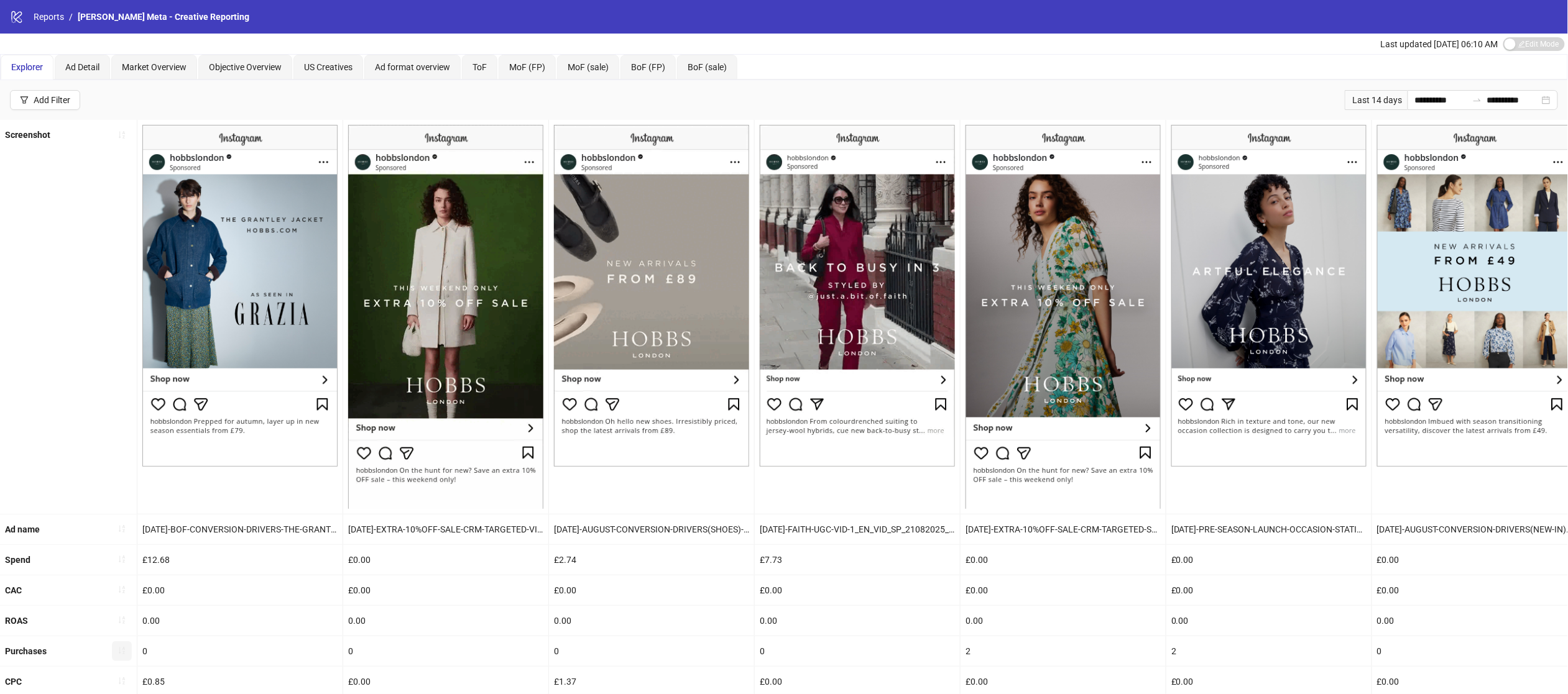
scroll to position [86, 0]
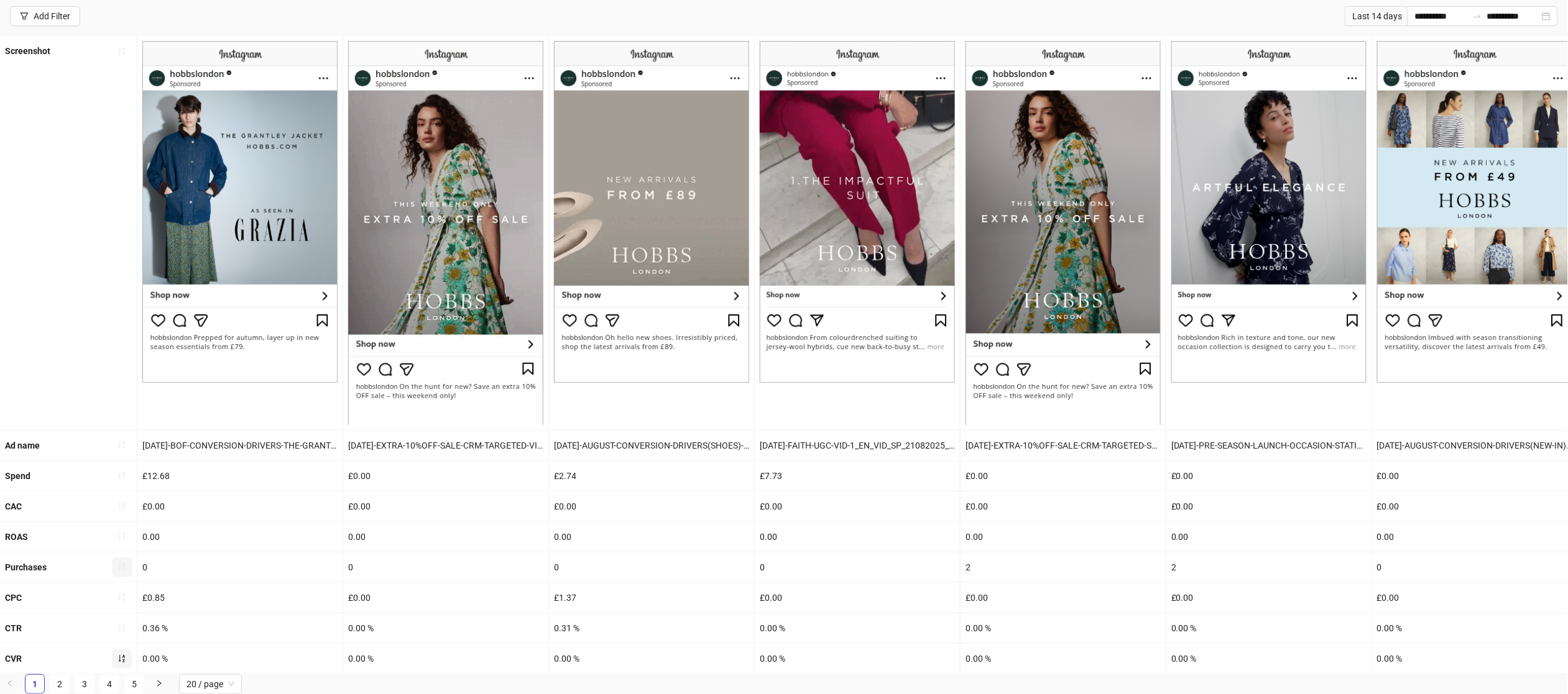
click at [119, 662] on icon "sort-ascending" at bounding box center [122, 659] width 9 height 9
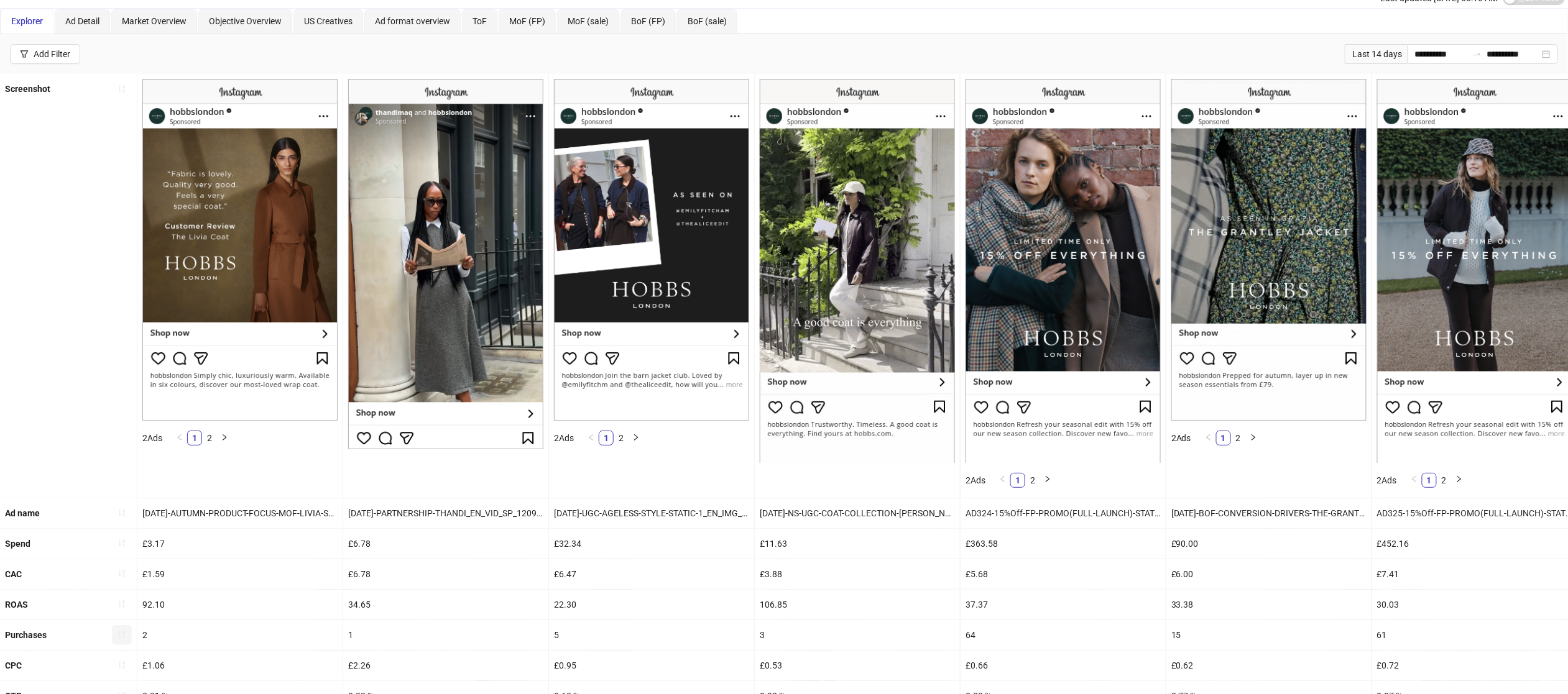
scroll to position [116, 0]
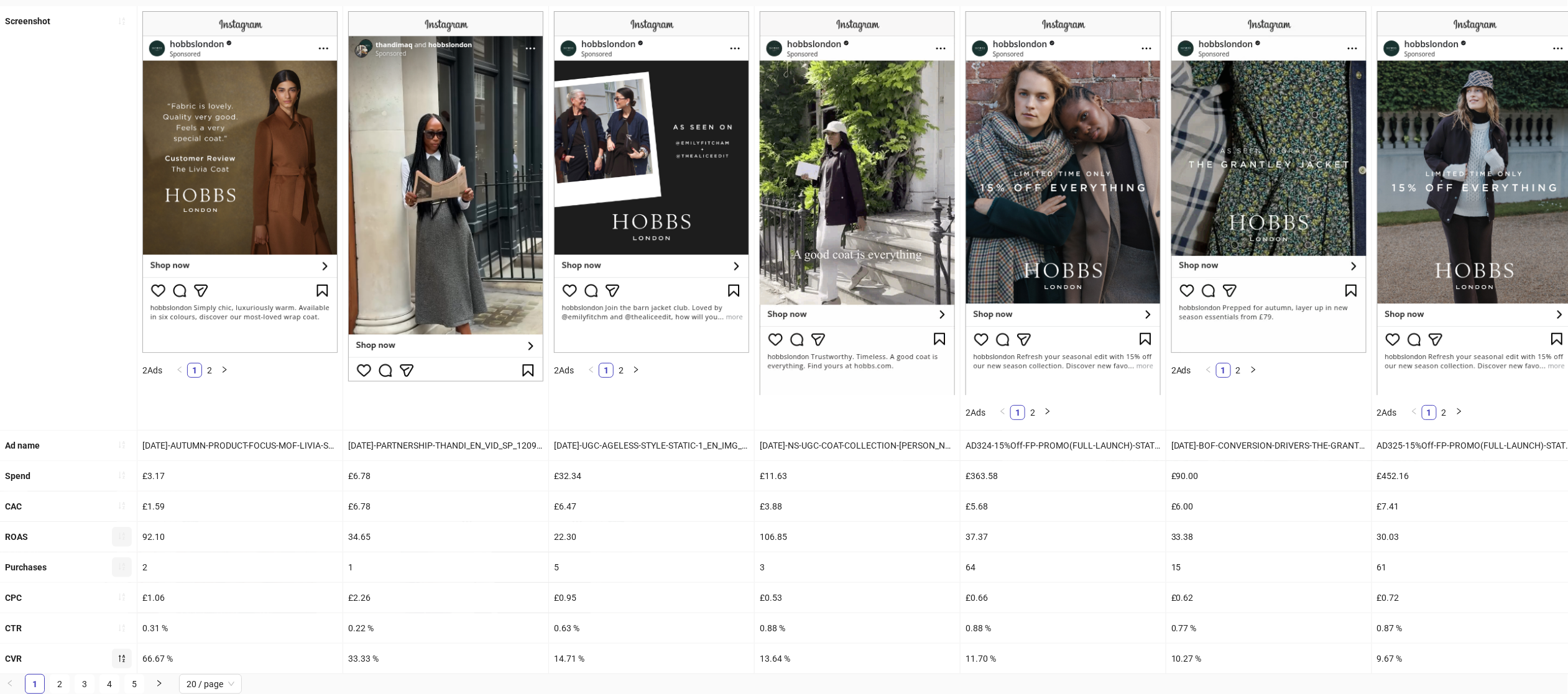
click at [125, 540] on span "button" at bounding box center [122, 537] width 9 height 10
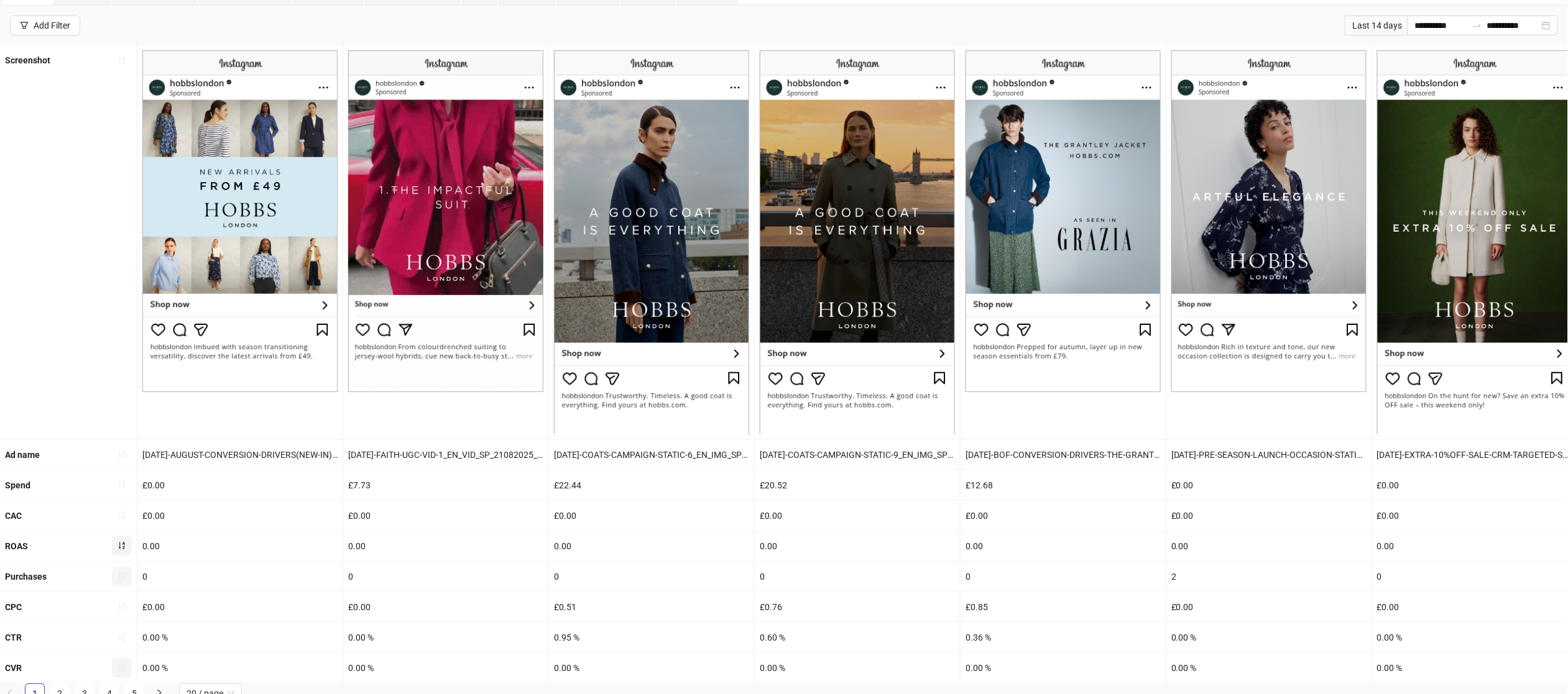
scroll to position [86, 0]
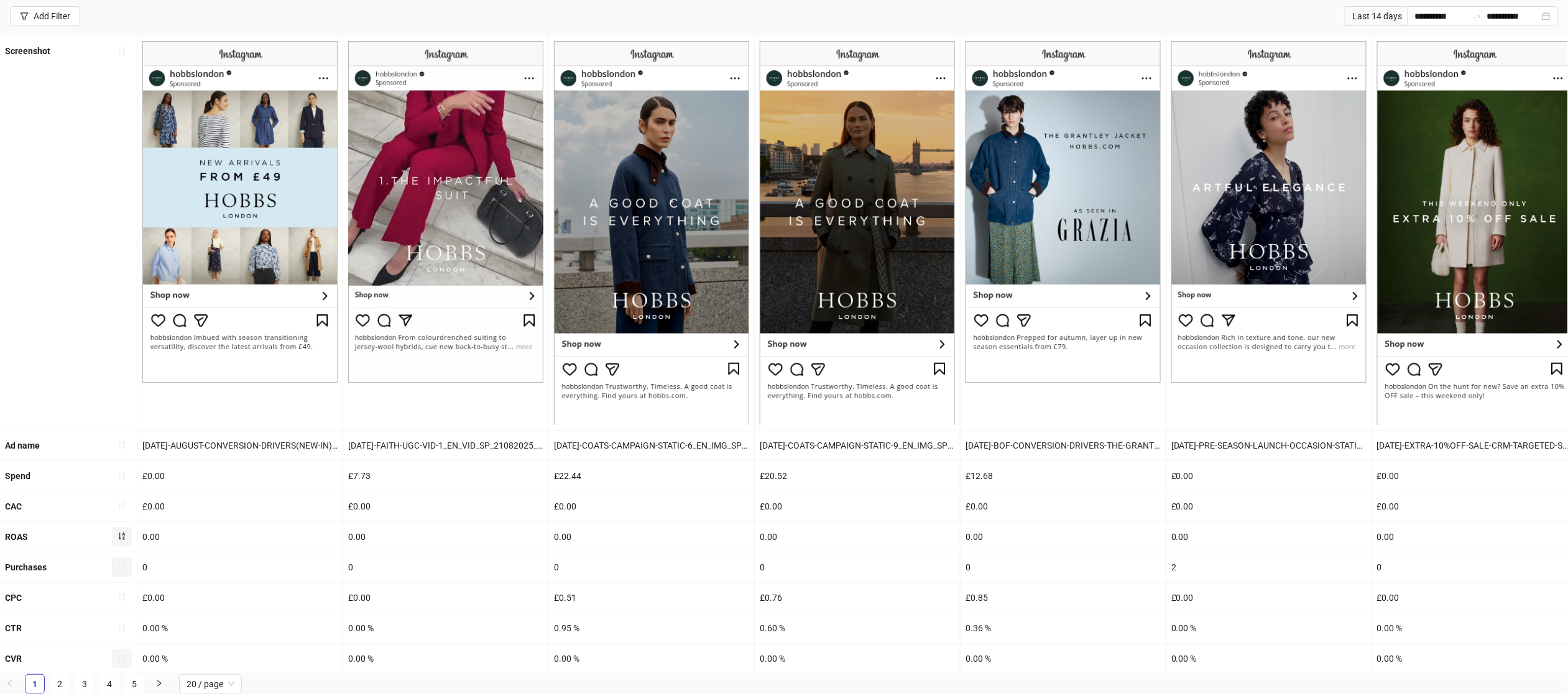
click at [123, 536] on icon "sort-ascending" at bounding box center [122, 537] width 7 height 8
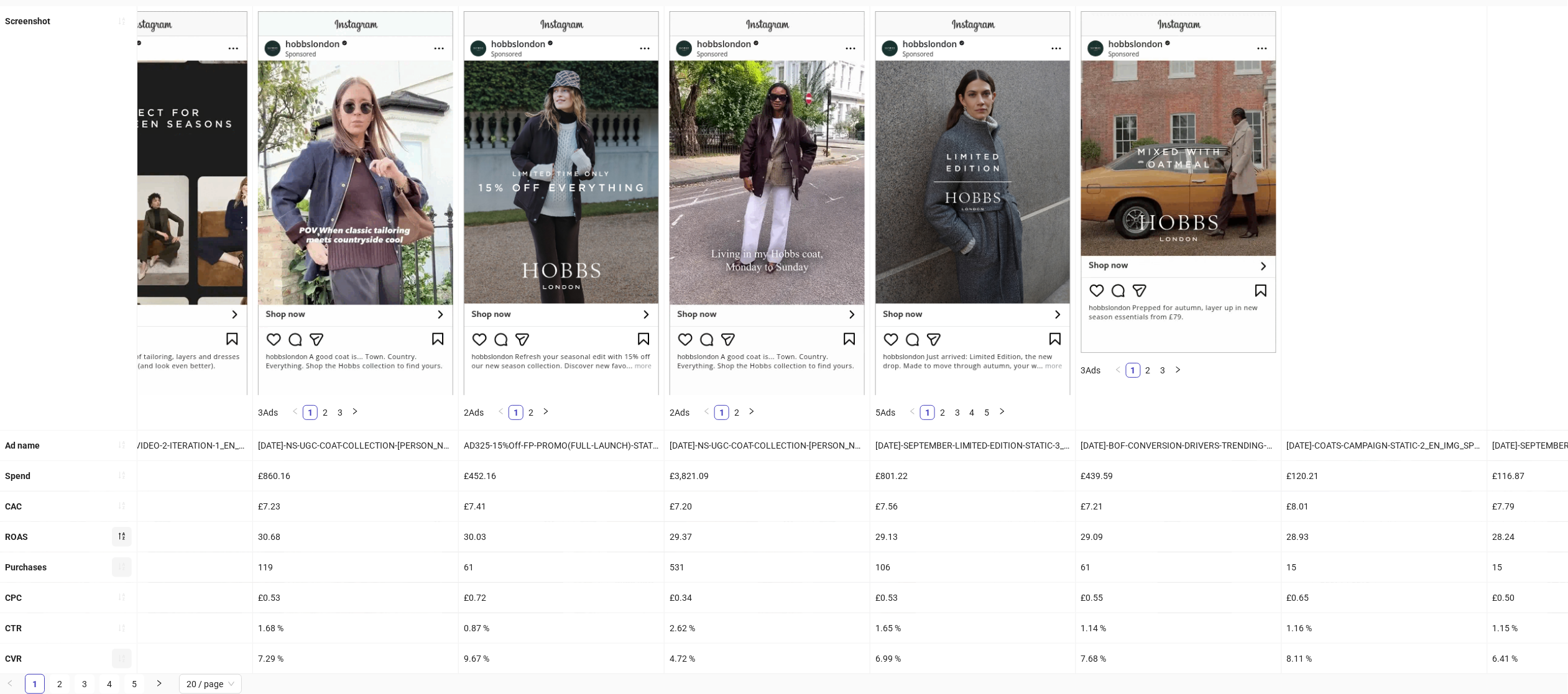
scroll to position [0, 1984]
